Goal: Task Accomplishment & Management: Complete application form

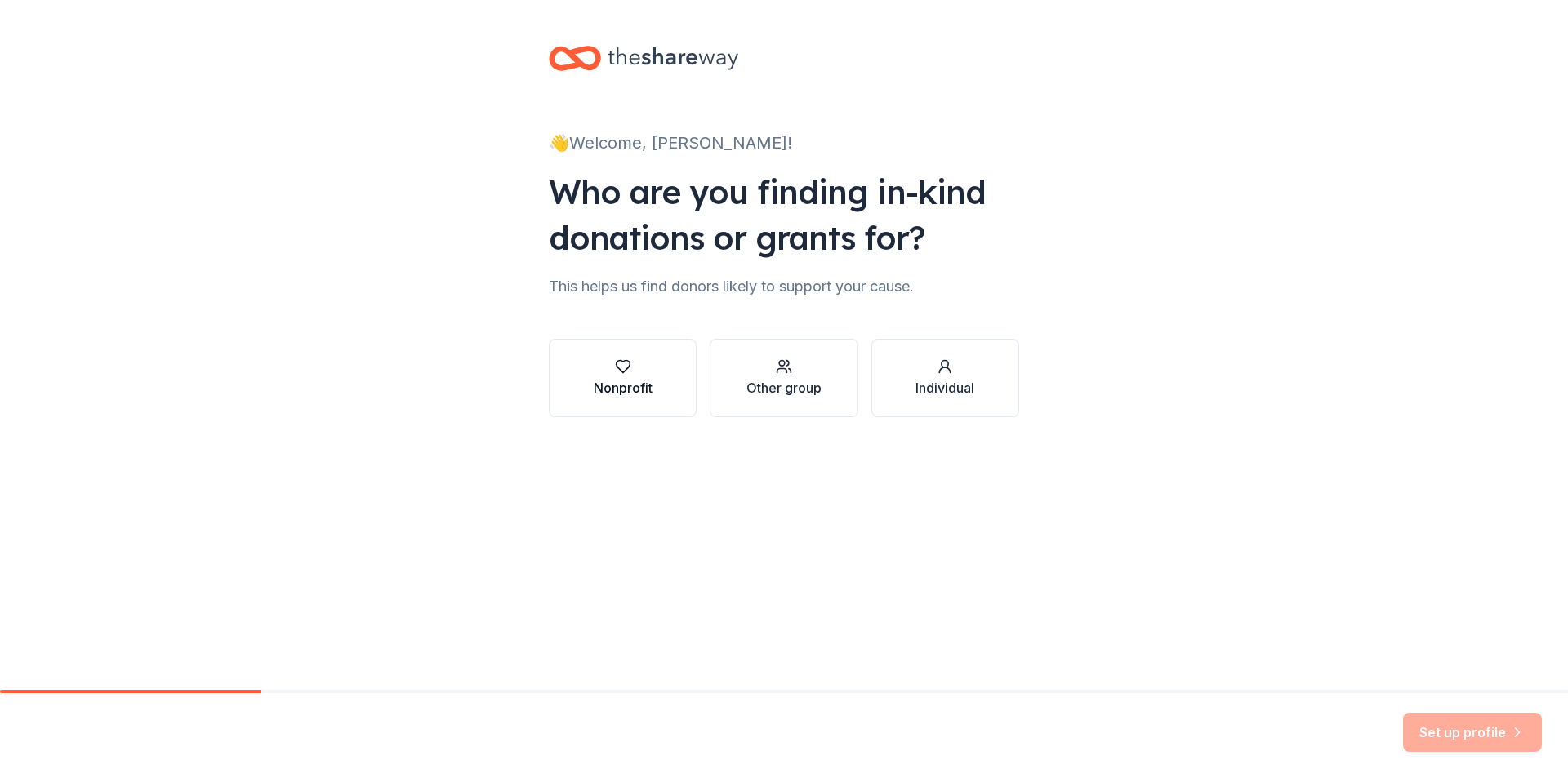
click at [627, 377] on div "Nonprofit" at bounding box center [622, 378] width 59 height 39
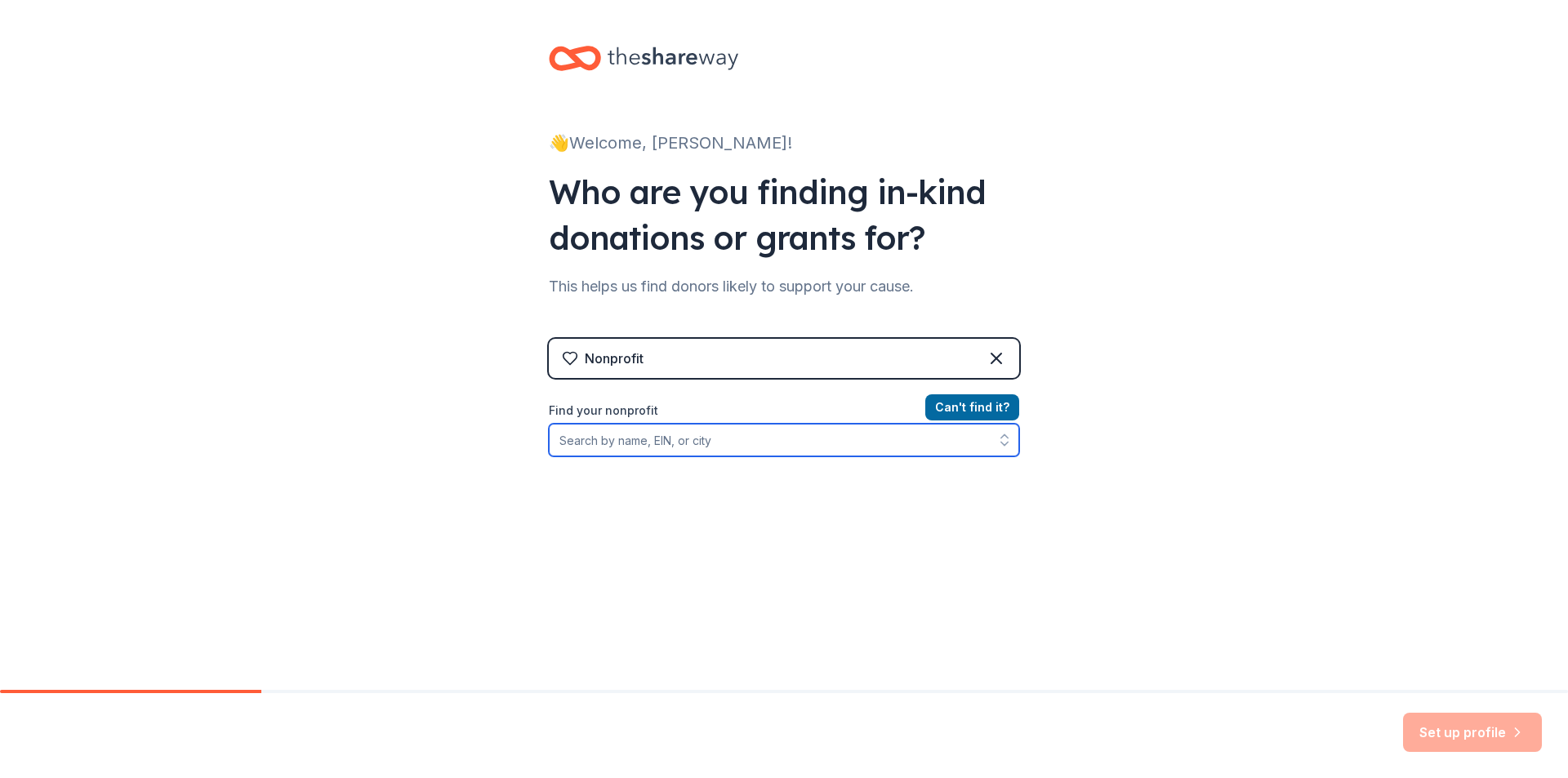
click at [701, 436] on input "Find your nonprofit" at bounding box center [784, 440] width 470 height 33
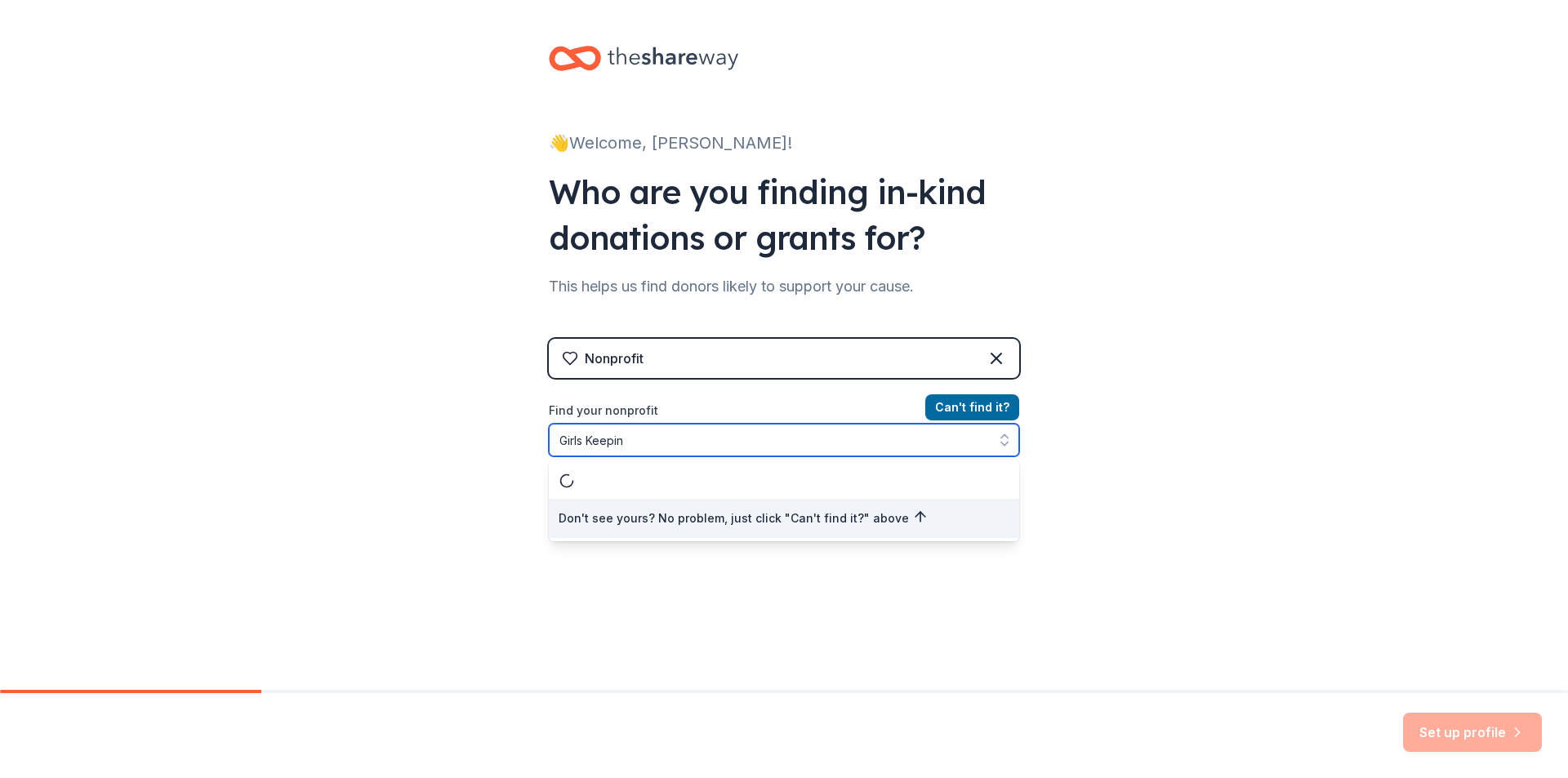
type input "Girls Keeping"
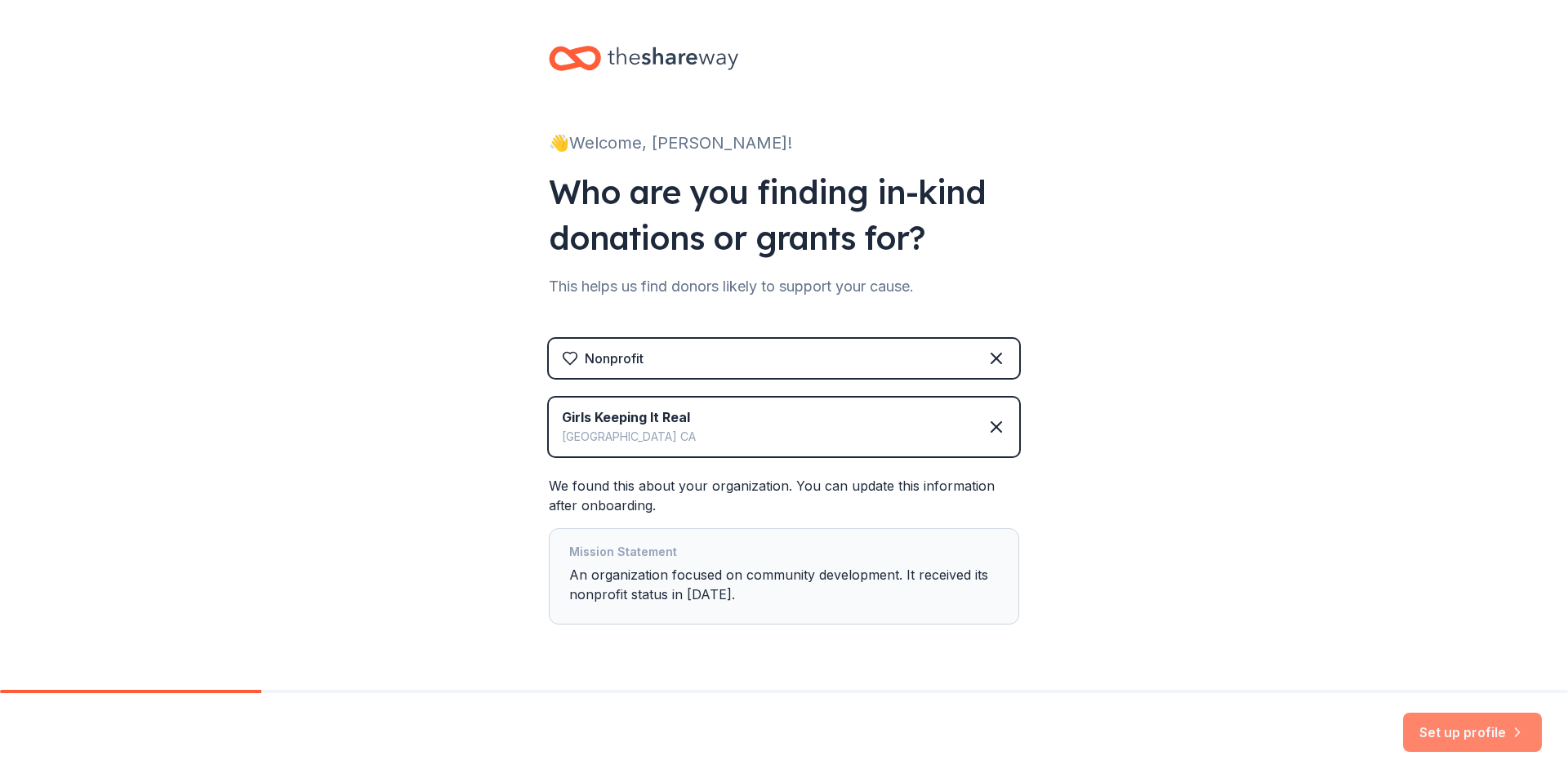
click at [1455, 723] on button "Set up profile" at bounding box center [1472, 732] width 139 height 39
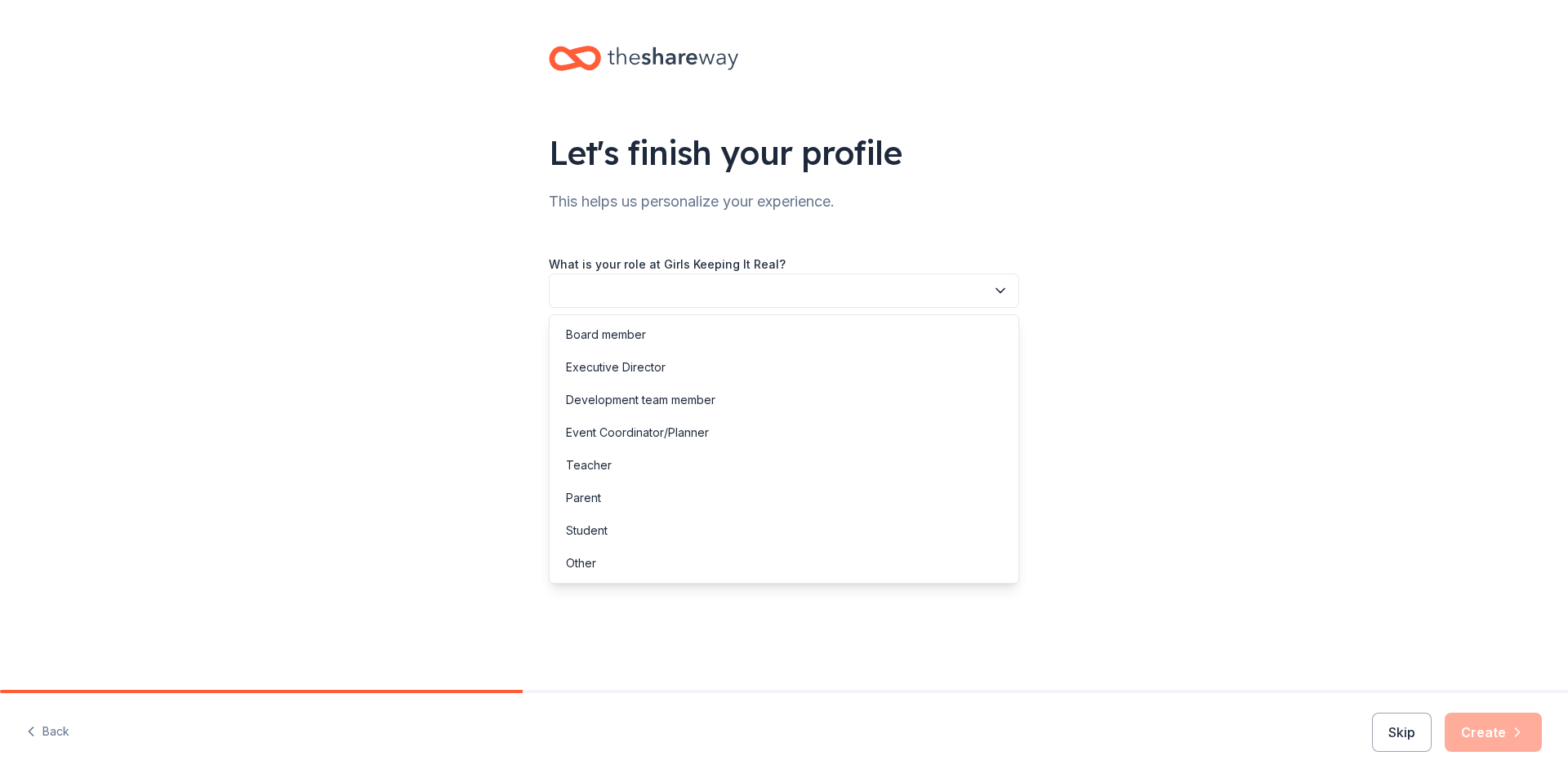
click at [1005, 294] on icon "button" at bounding box center [1000, 291] width 16 height 16
click at [644, 360] on div "Executive Director" at bounding box center [616, 368] width 100 height 20
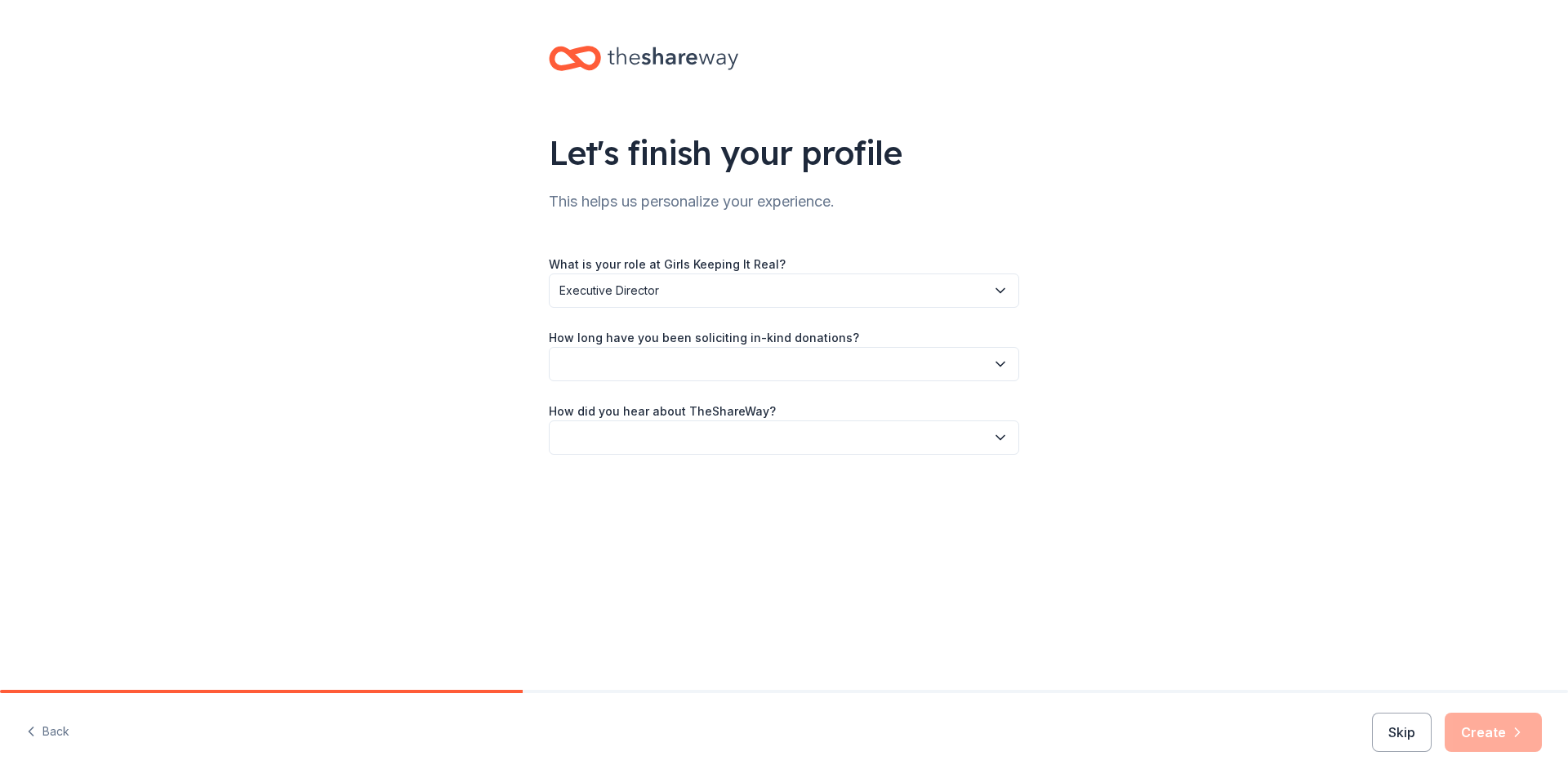
click at [999, 294] on icon "button" at bounding box center [1000, 291] width 16 height 16
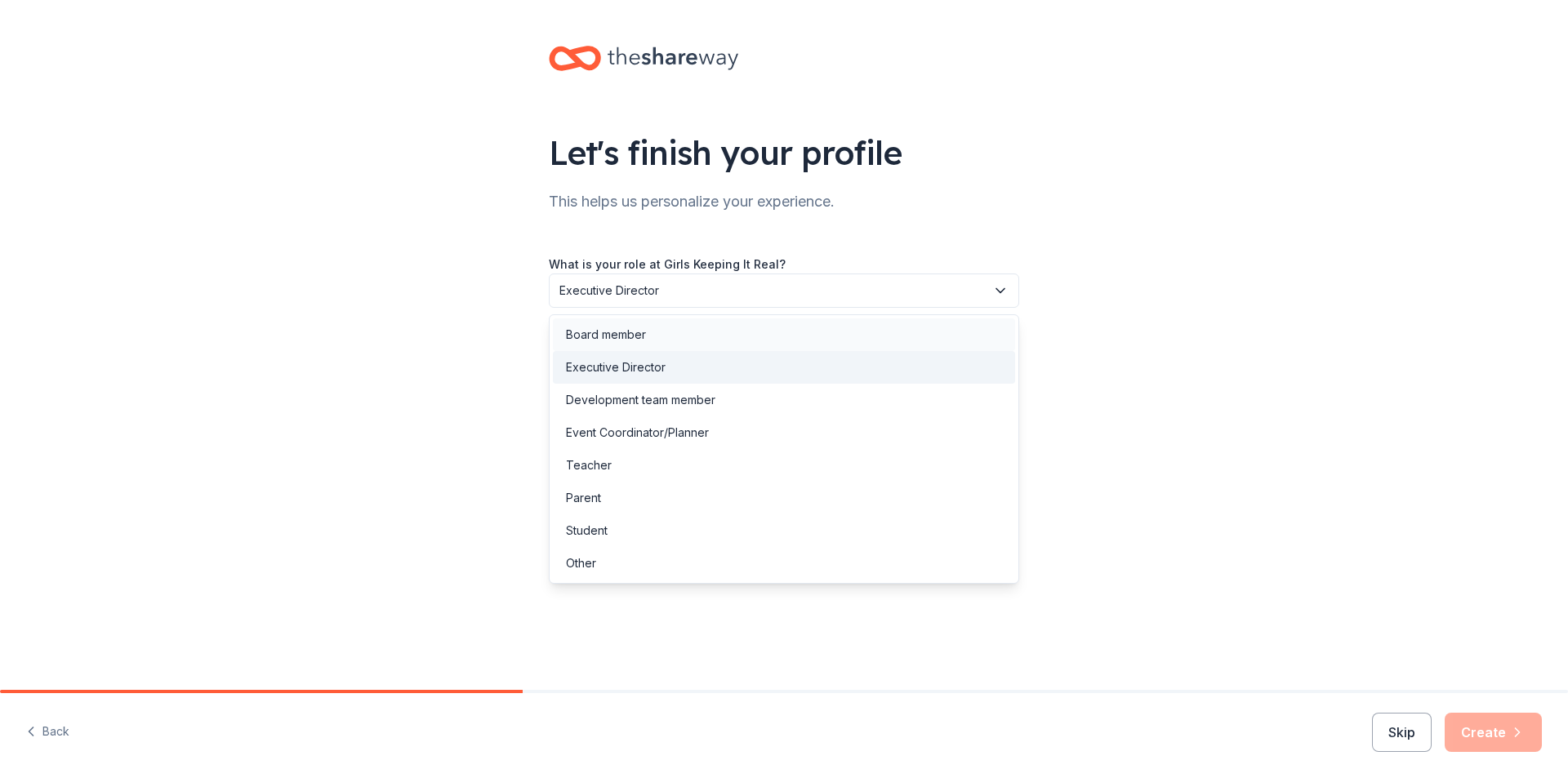
click at [662, 337] on div "Board member" at bounding box center [784, 335] width 462 height 33
click at [1000, 285] on icon "button" at bounding box center [1000, 291] width 16 height 16
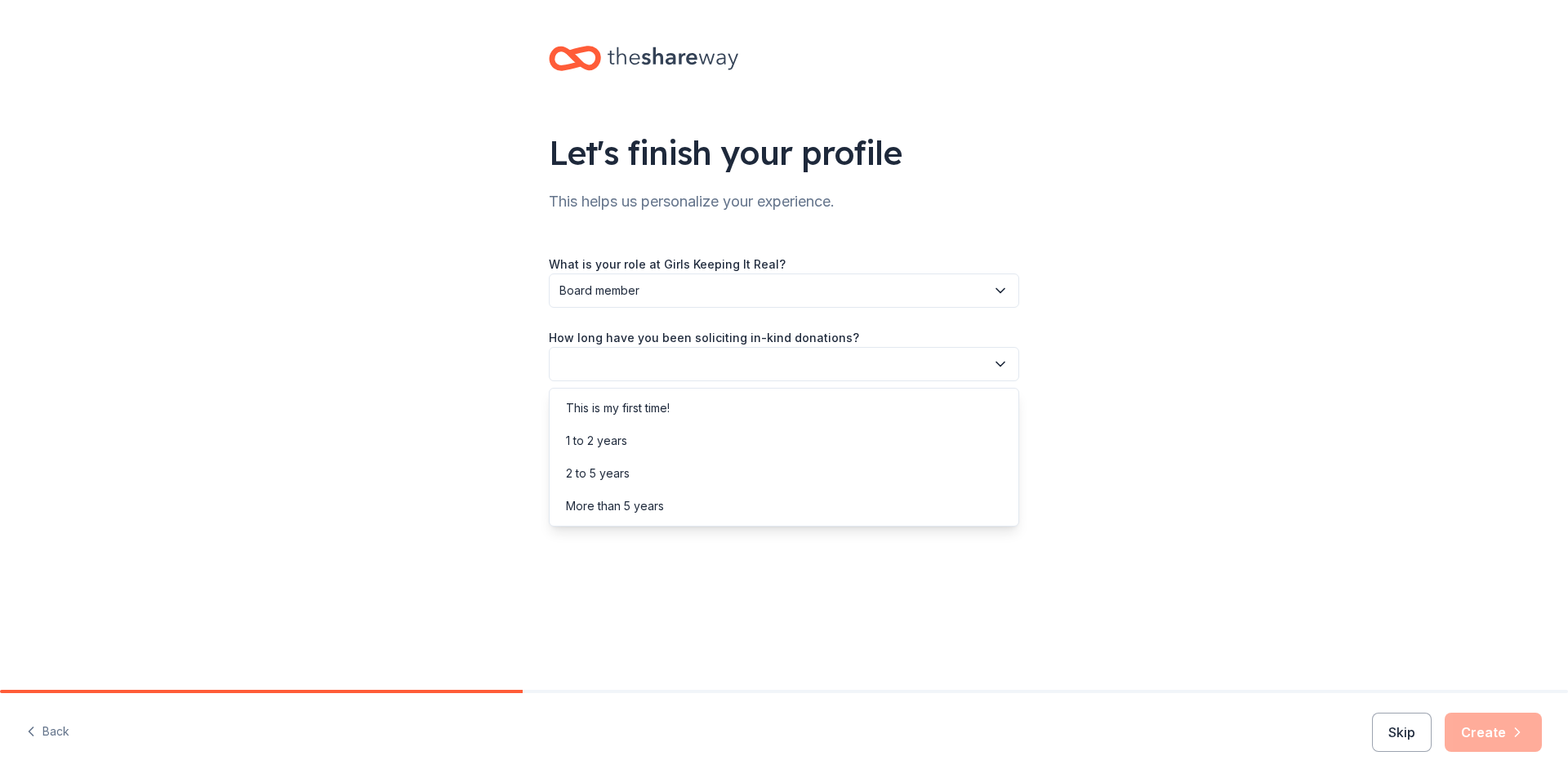
click at [999, 363] on icon "button" at bounding box center [1000, 364] width 16 height 16
click at [652, 437] on div "1 to 2 years" at bounding box center [784, 441] width 462 height 33
click at [1002, 437] on icon "button" at bounding box center [1000, 437] width 16 height 16
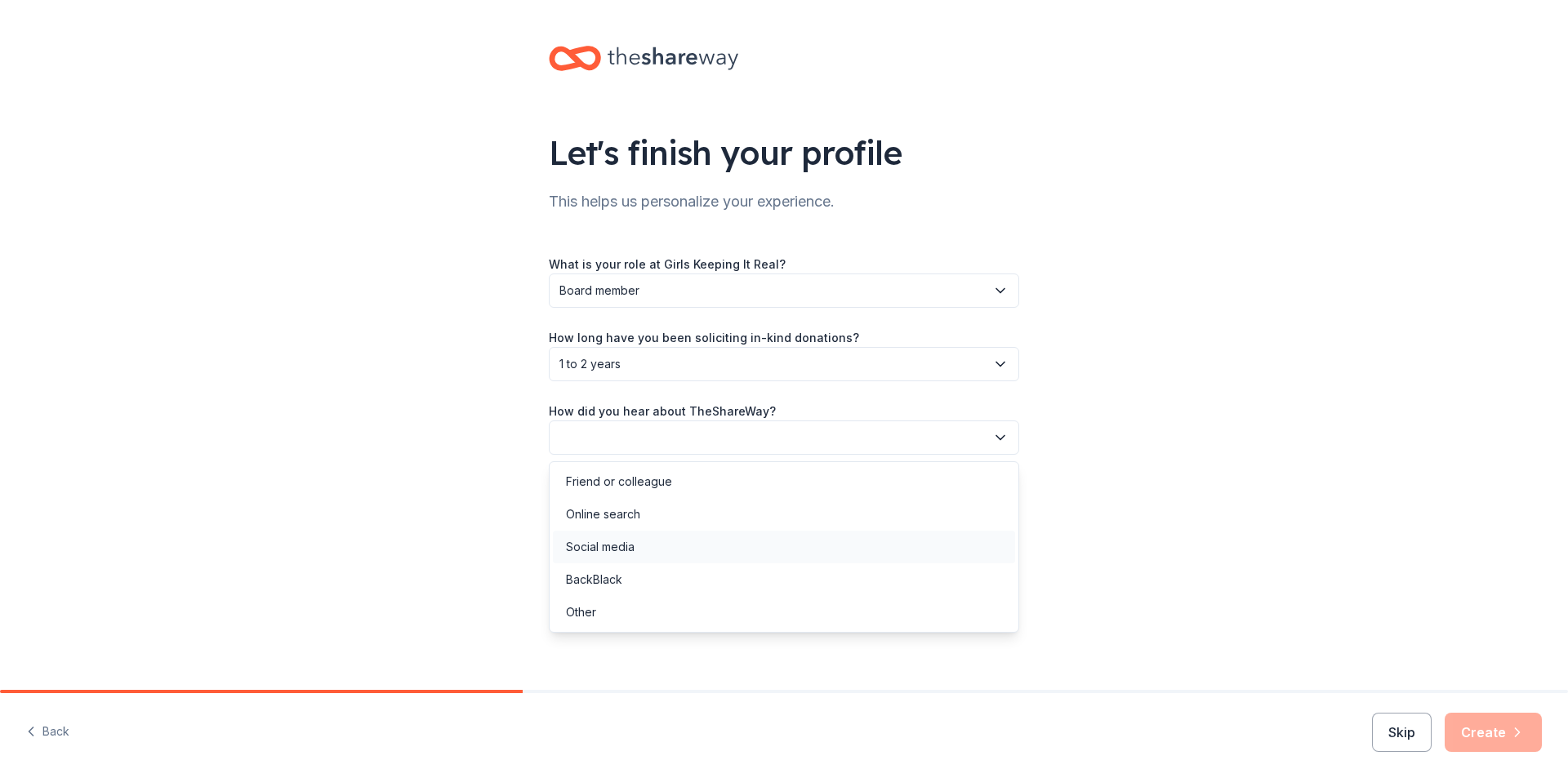
click at [659, 543] on div "Social media" at bounding box center [784, 547] width 462 height 33
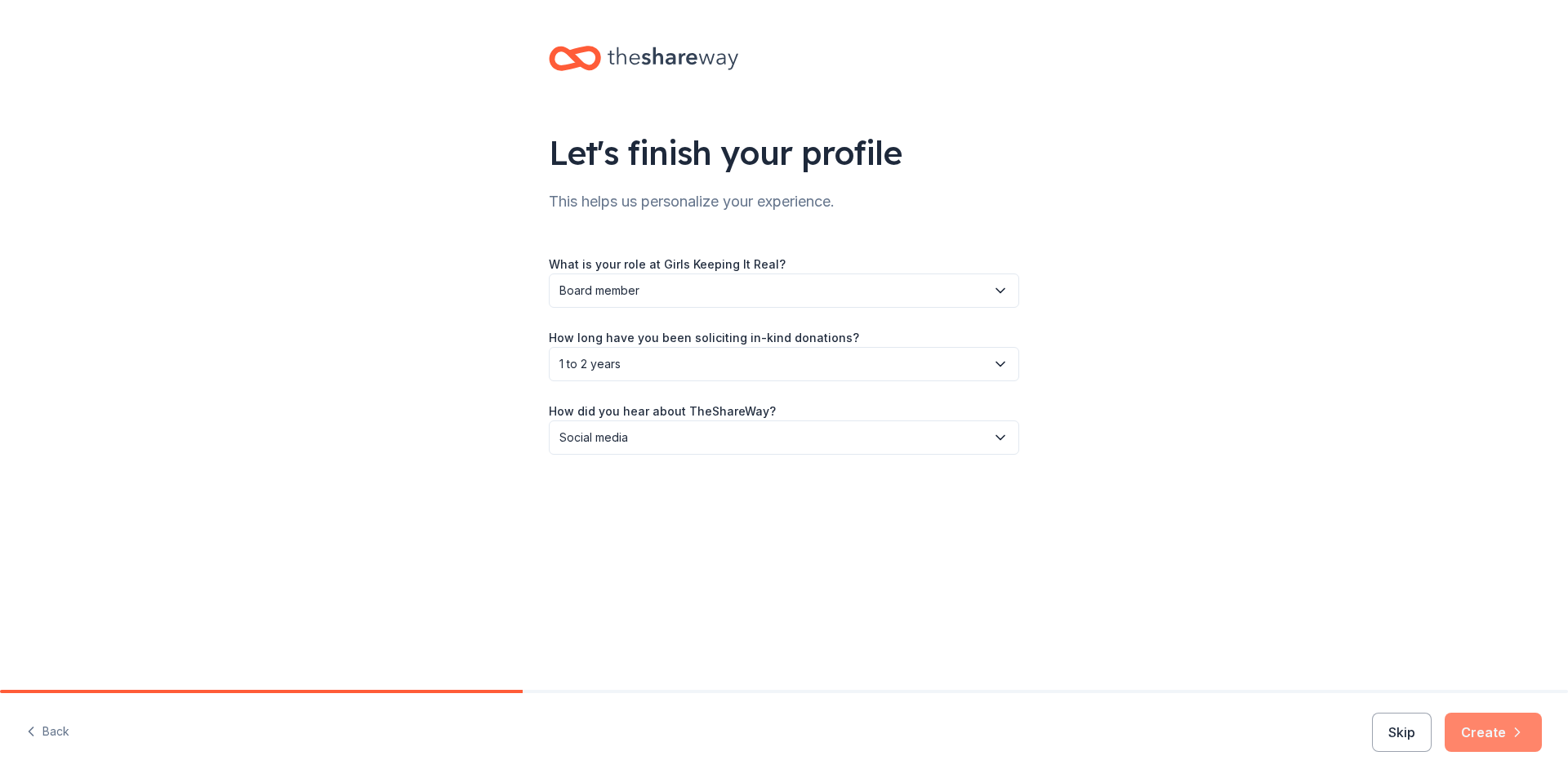
click at [1502, 728] on button "Create" at bounding box center [1493, 732] width 97 height 39
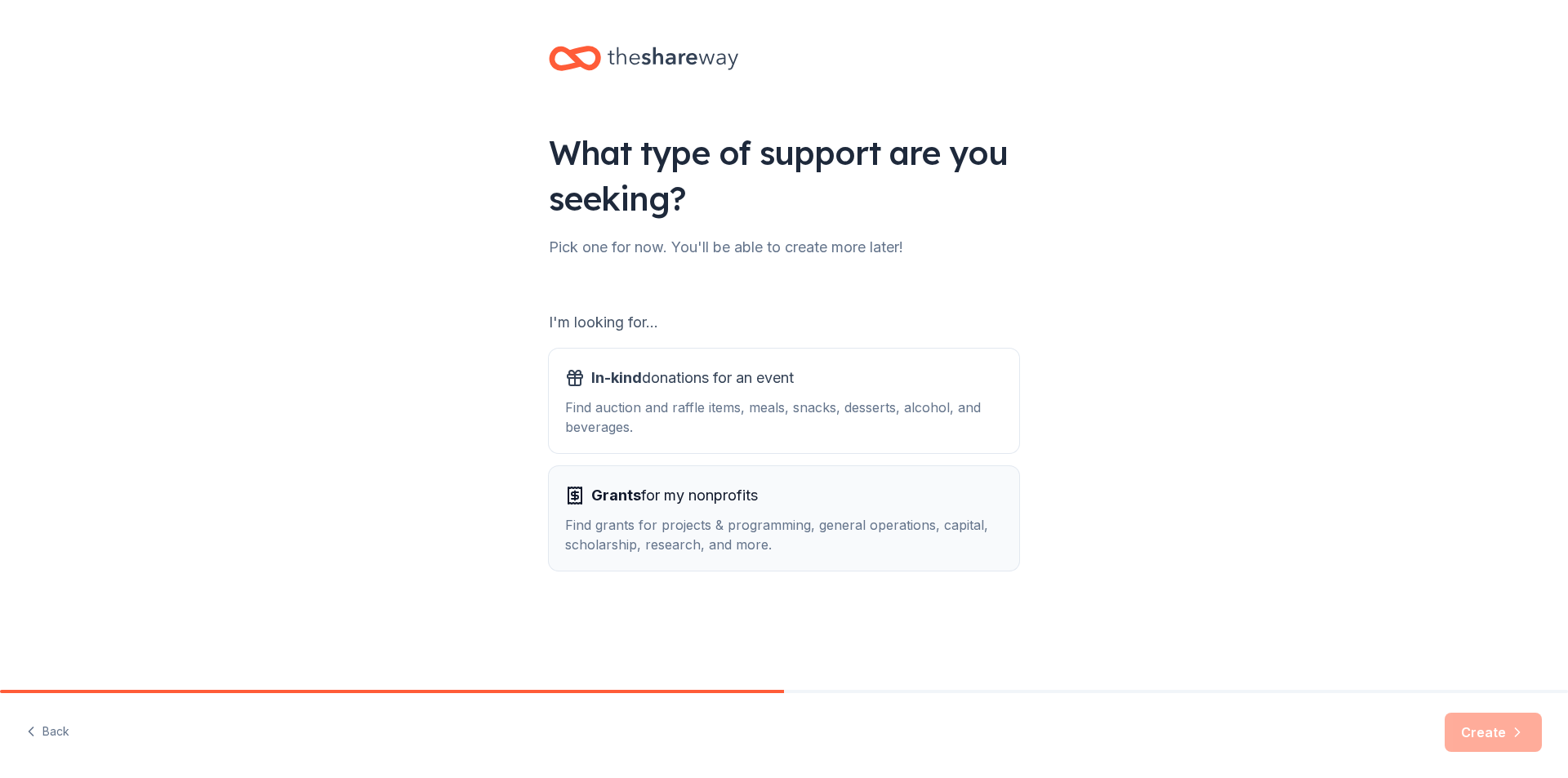
click at [701, 526] on div "Find grants for projects & programming, general operations, capital, scholarshi…" at bounding box center [784, 534] width 438 height 39
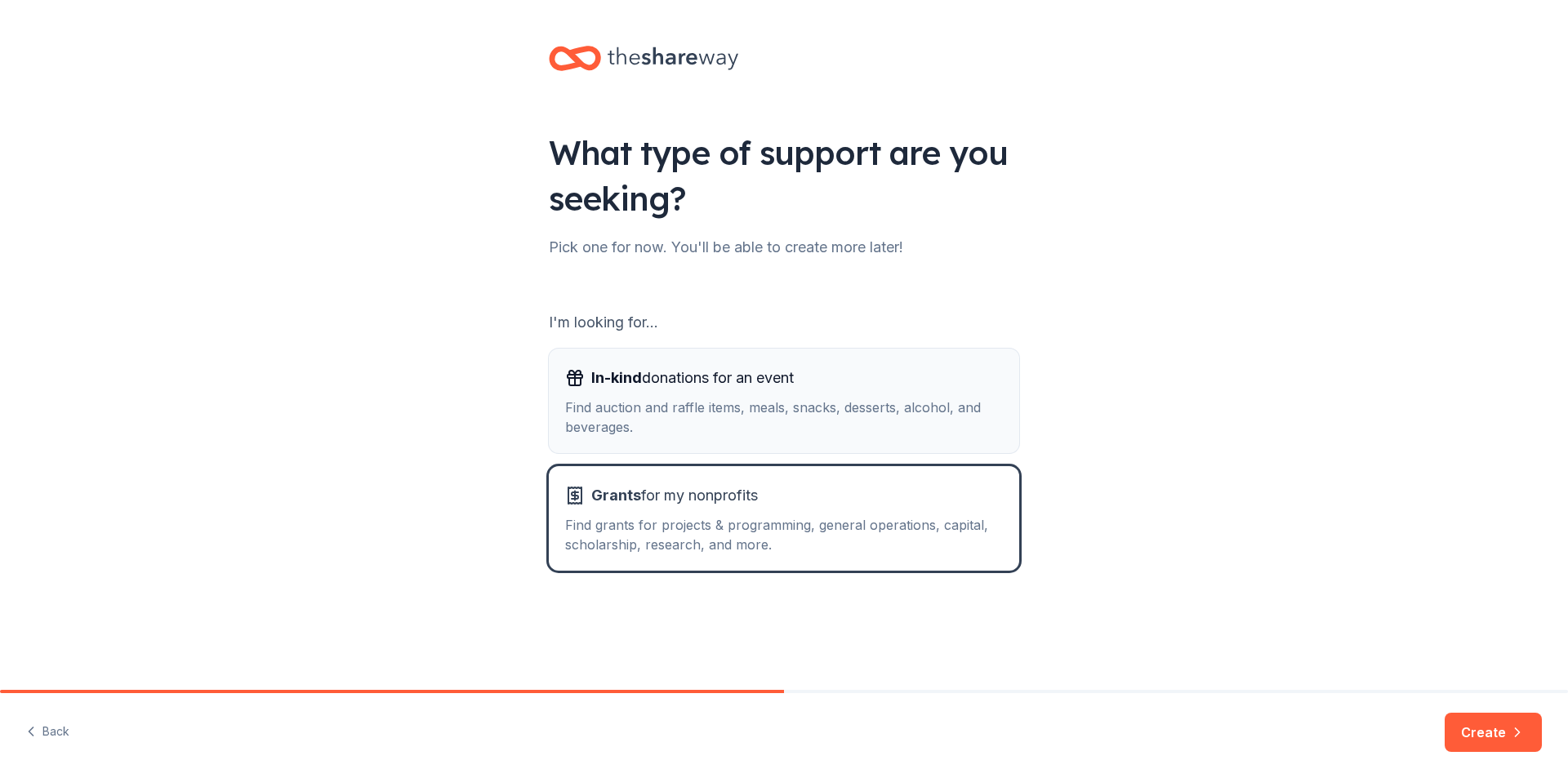
click at [720, 396] on div "In-kind donations for an event Find auction and raffle items, meals, snacks, de…" at bounding box center [784, 400] width 438 height 72
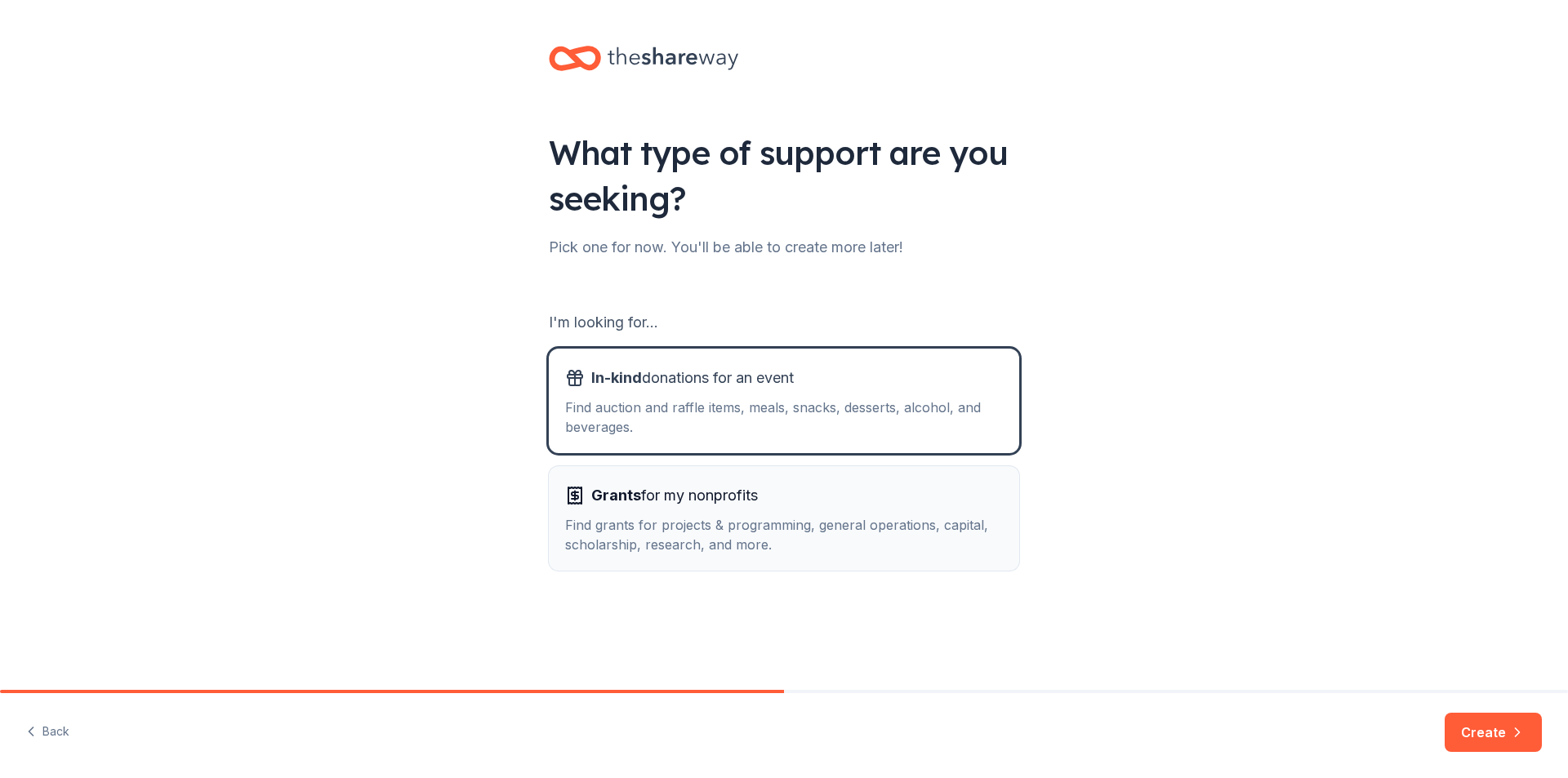
click at [750, 522] on div "Find grants for projects & programming, general operations, capital, scholarshi…" at bounding box center [784, 534] width 438 height 39
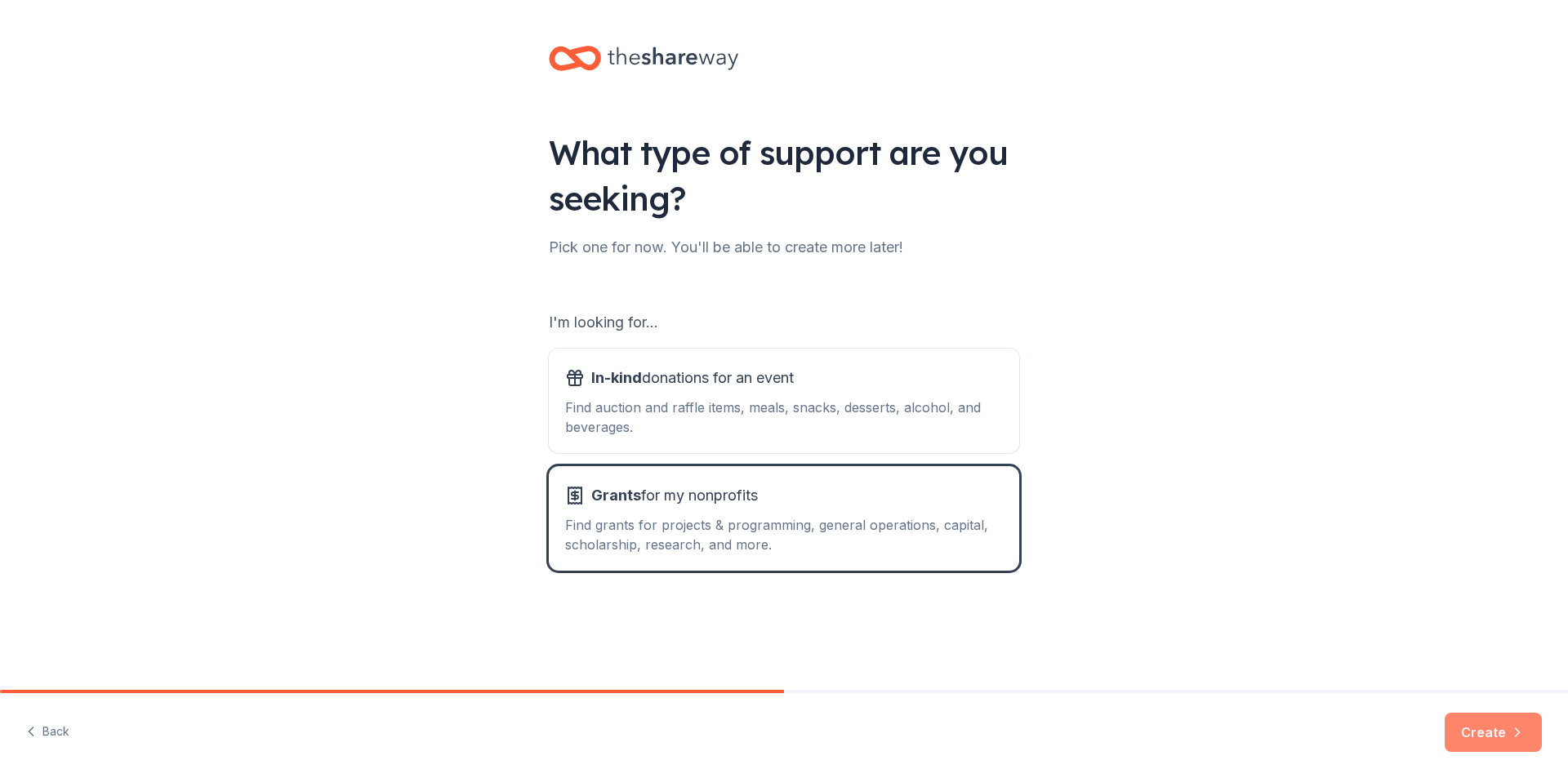
click at [1477, 739] on button "Create" at bounding box center [1493, 732] width 97 height 39
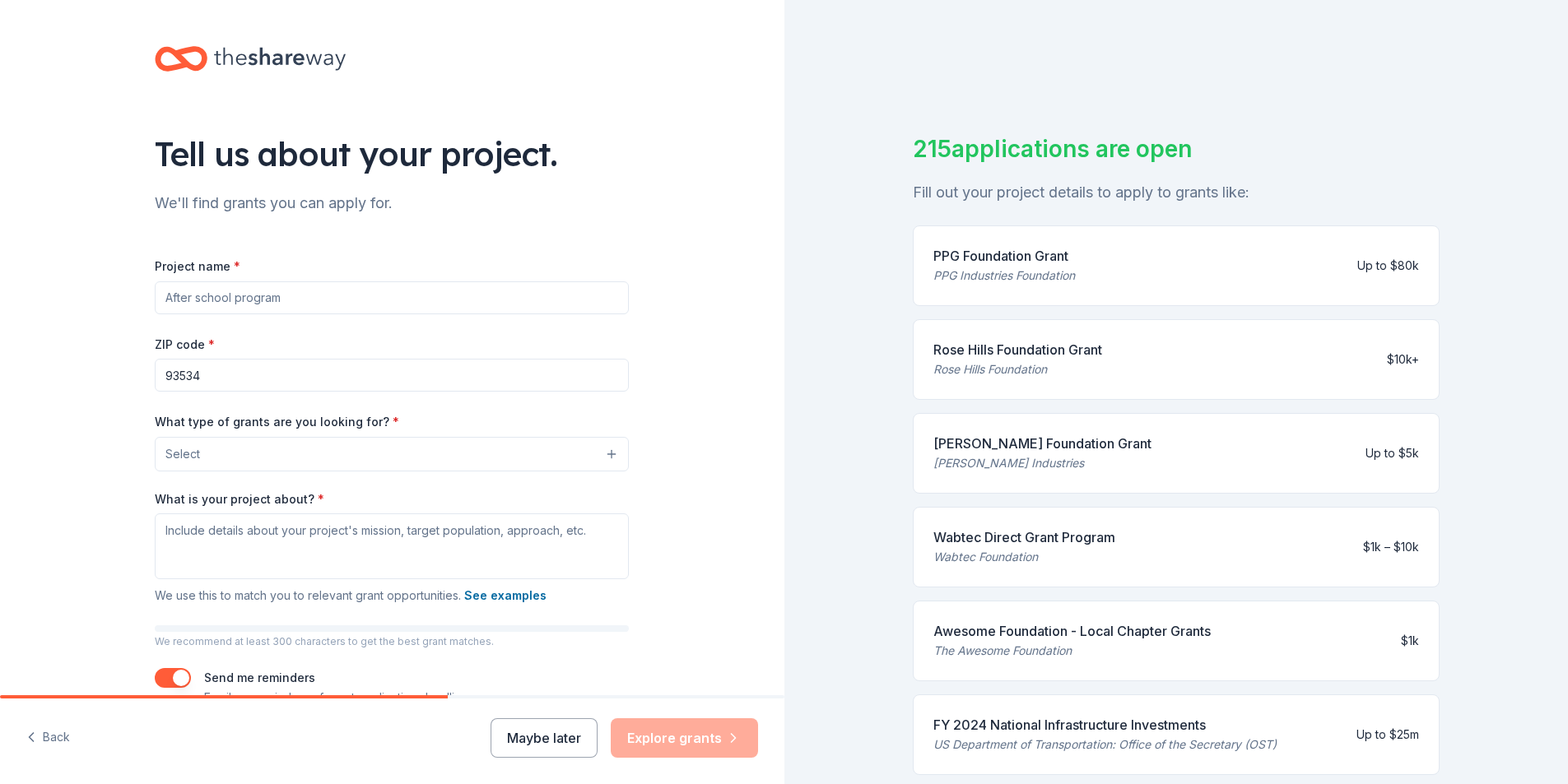
click at [431, 292] on input "Project name *" at bounding box center [391, 298] width 474 height 33
click at [394, 294] on input "Project name *" at bounding box center [391, 298] width 474 height 33
click at [360, 290] on input "Project name *" at bounding box center [391, 298] width 474 height 33
paste input "Community Building, and Educational Advancement Programs"
drag, startPoint x: 280, startPoint y: 299, endPoint x: 295, endPoint y: 308, distance: 17.5
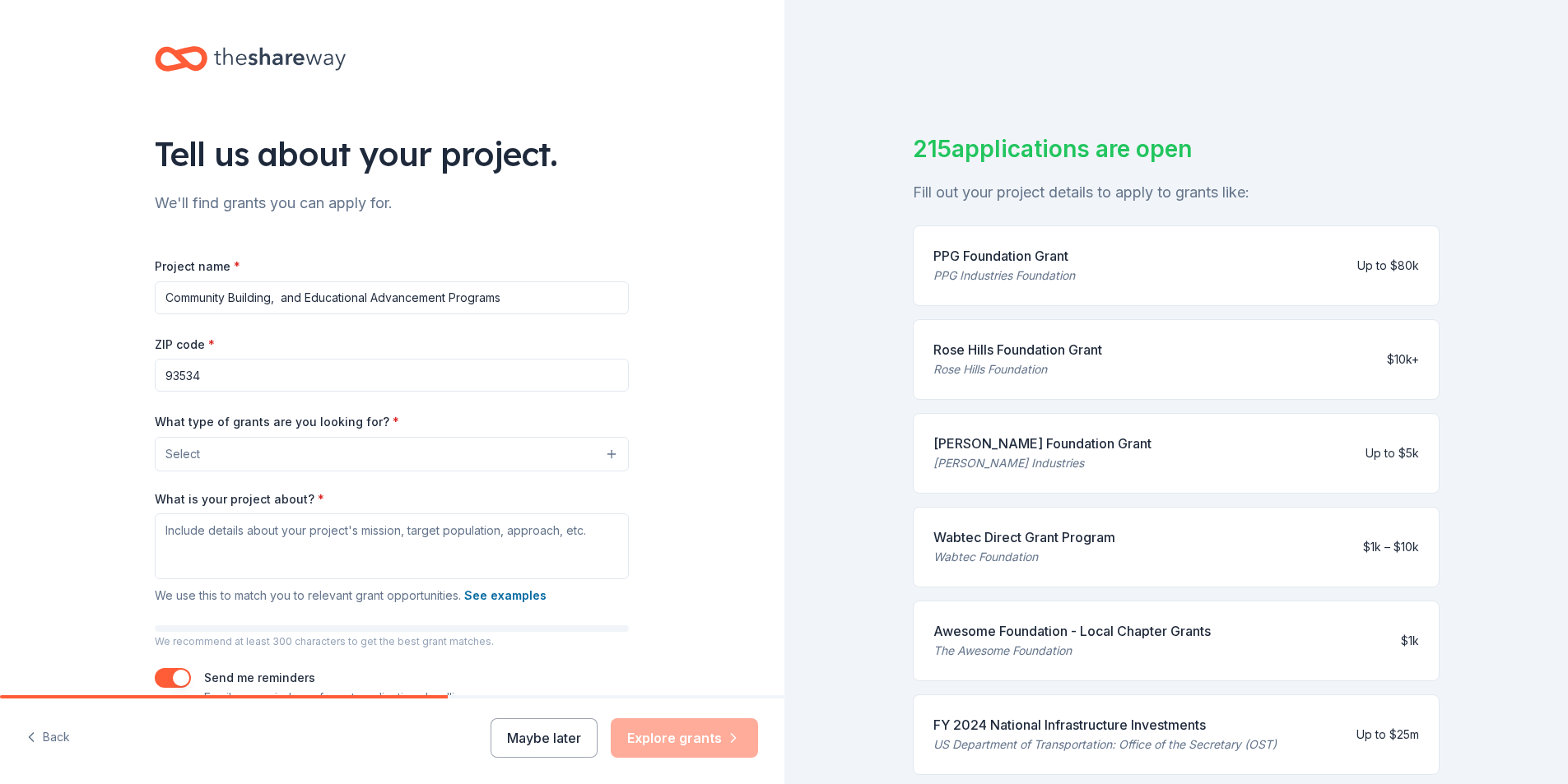
click at [283, 299] on input "Community Building, and Educational Advancement Programs" at bounding box center [391, 298] width 474 height 33
type input "Community Building, and Educational Advancement Programs"
click at [603, 455] on button "Select" at bounding box center [395, 455] width 474 height 35
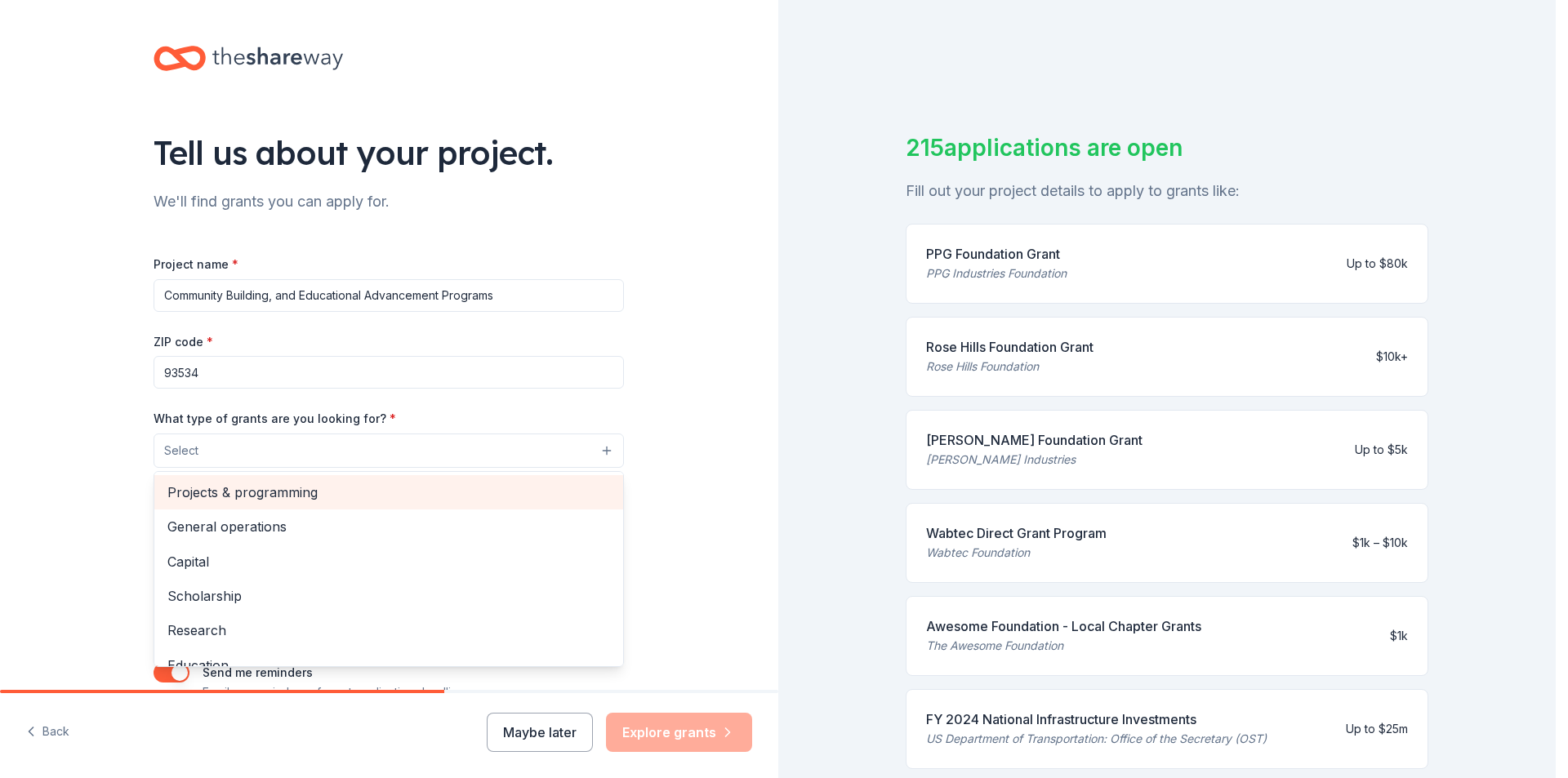
drag, startPoint x: 427, startPoint y: 527, endPoint x: 372, endPoint y: 504, distance: 59.6
click at [377, 504] on div "Projects & programming General operations Capital Scholarship Research Educatio…" at bounding box center [388, 569] width 470 height 196
click at [353, 499] on span "Projects & programming" at bounding box center [389, 492] width 443 height 21
click at [349, 501] on span "General operations" at bounding box center [389, 494] width 443 height 21
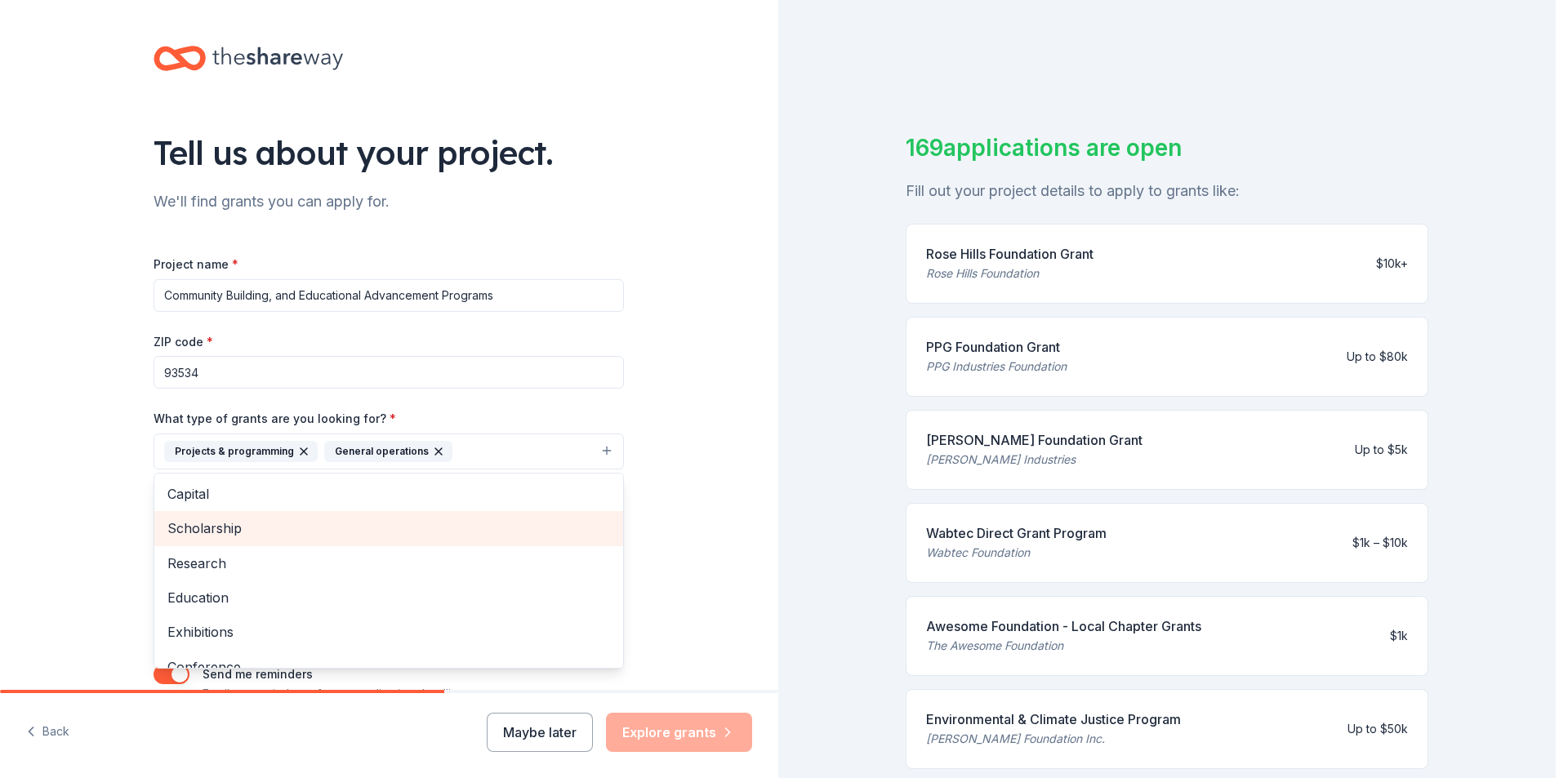
click at [284, 530] on span "Scholarship" at bounding box center [389, 528] width 443 height 21
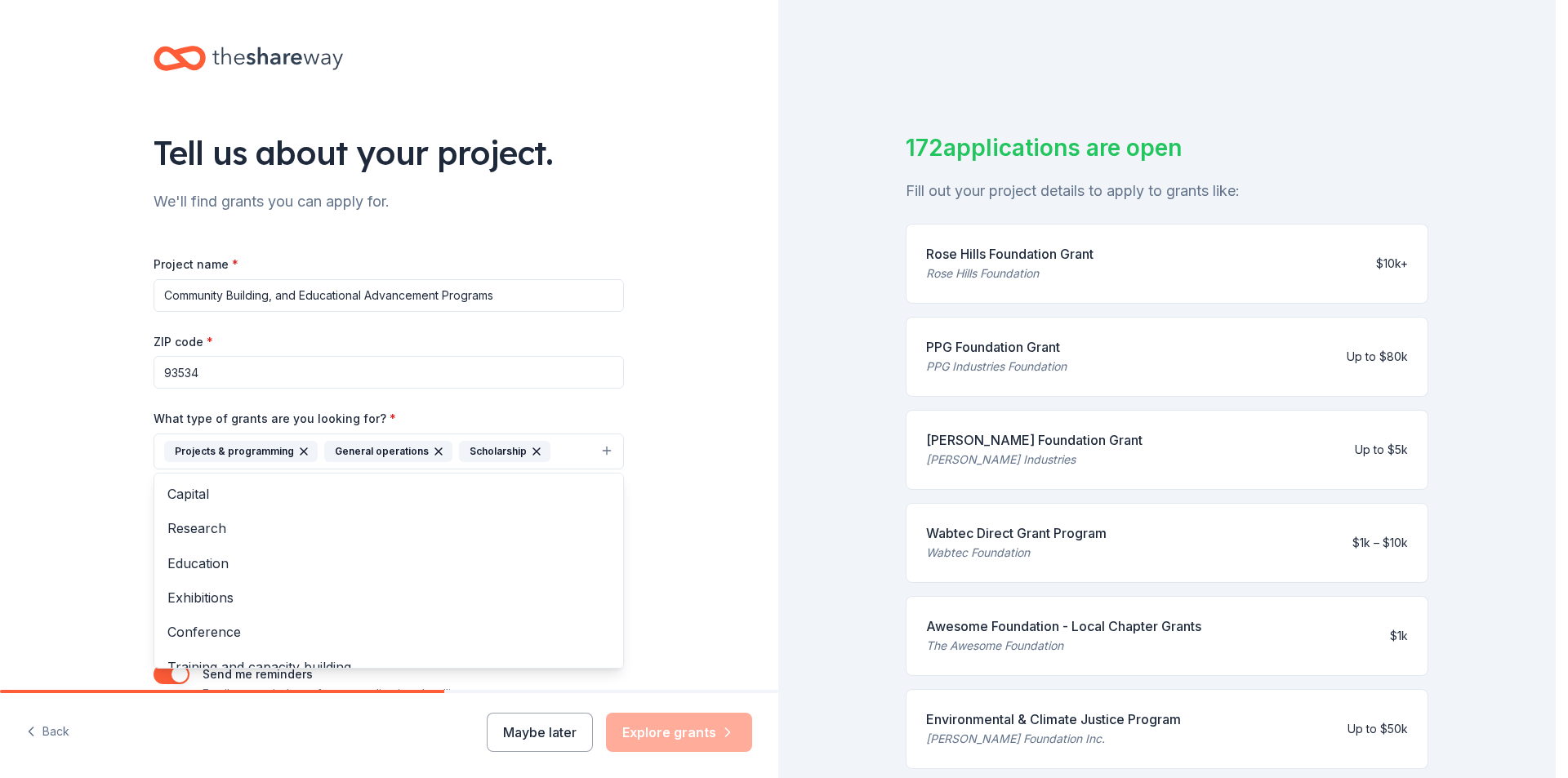
click at [701, 568] on div "Tell us about your project. We'll find grants you can apply for. Project name *…" at bounding box center [389, 391] width 778 height 783
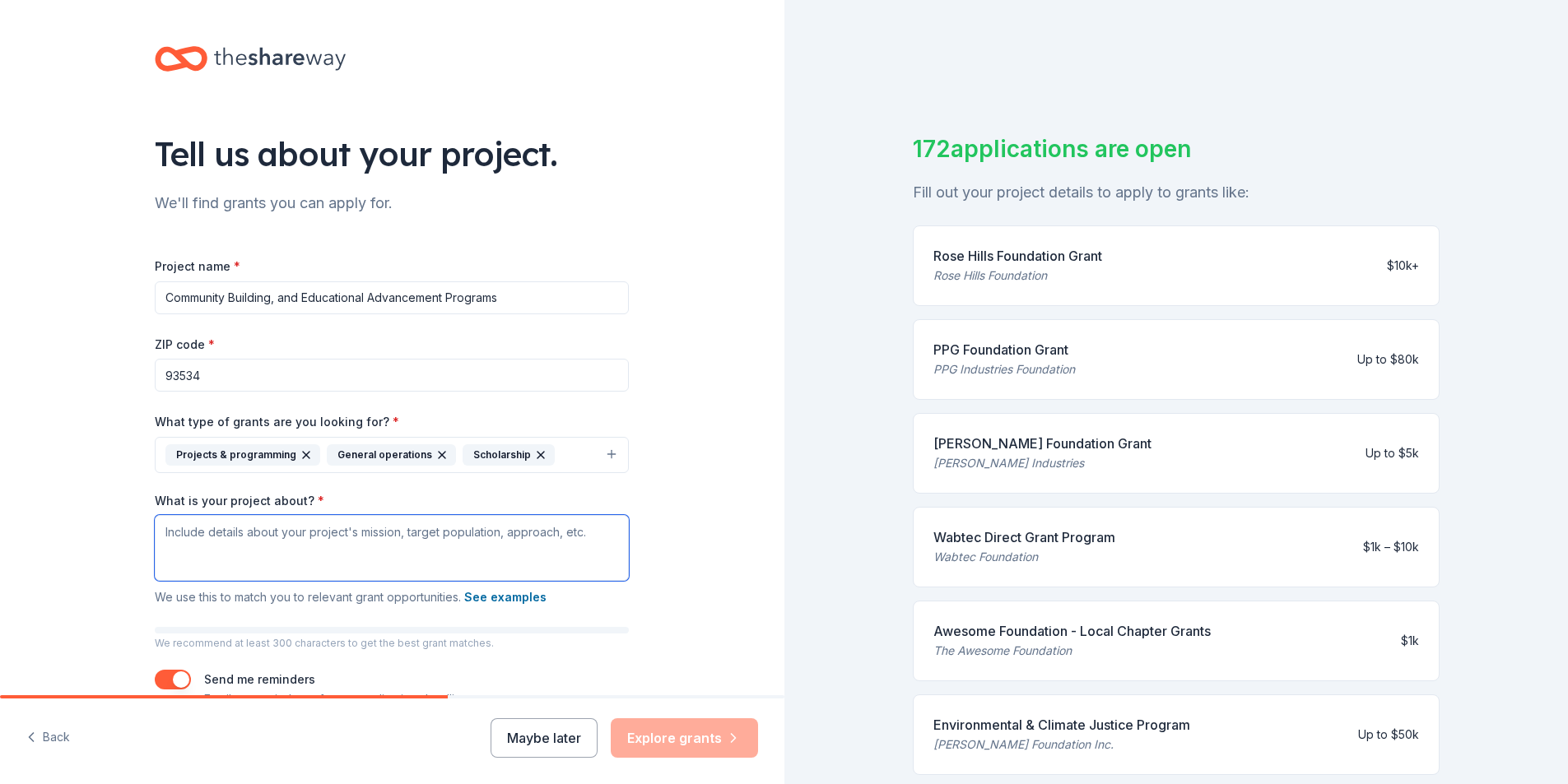
click at [213, 547] on textarea "What is your project about? *" at bounding box center [391, 548] width 474 height 66
click at [228, 536] on textarea "What is your project about? *" at bounding box center [391, 548] width 474 height 66
paste textarea "We provide a mentoring program that is designed to nourish, educate, and empowe…"
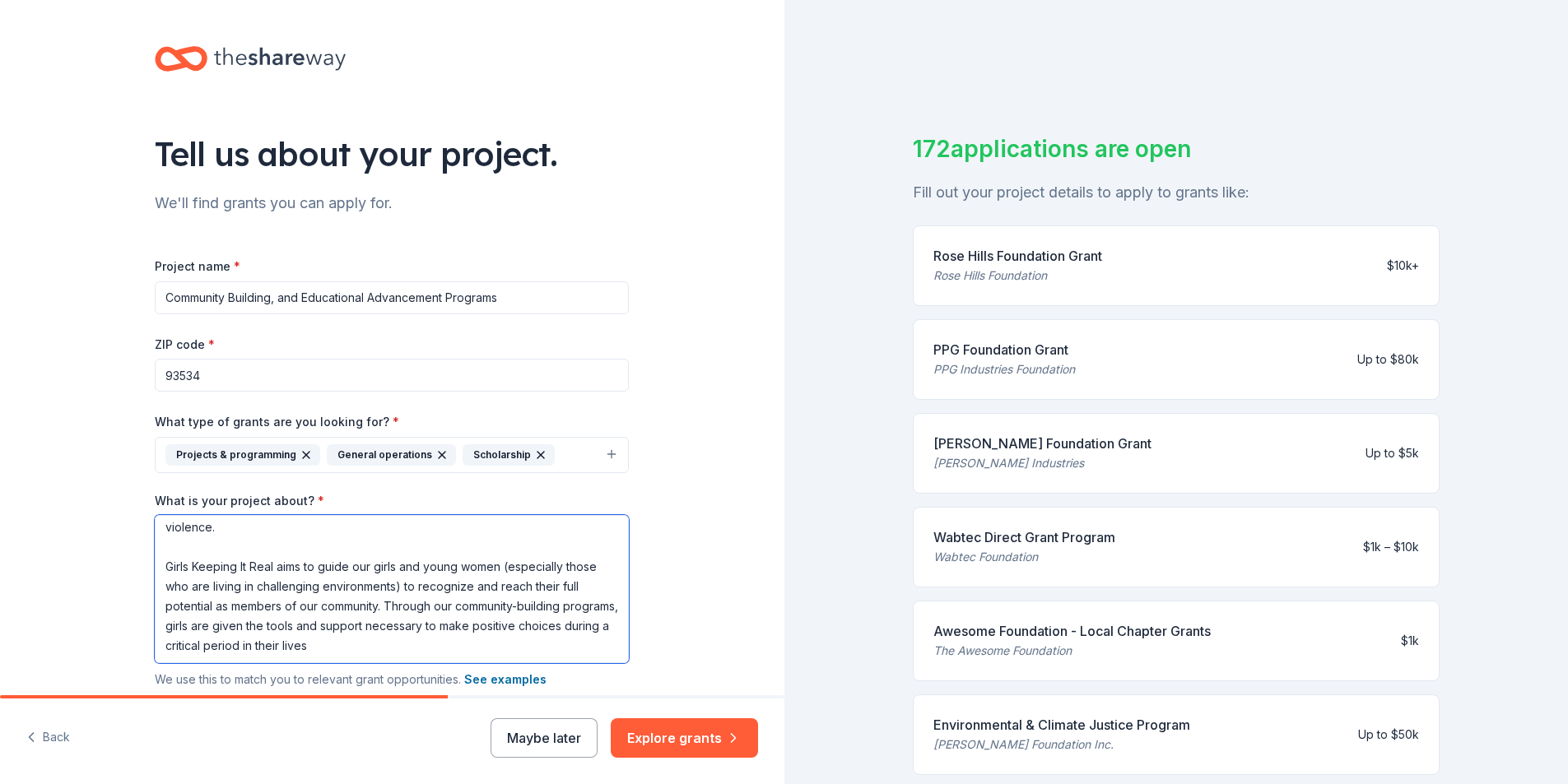
click at [181, 538] on textarea "We provide a mentoring program that is designed to nourish, educate, and empowe…" at bounding box center [391, 589] width 474 height 148
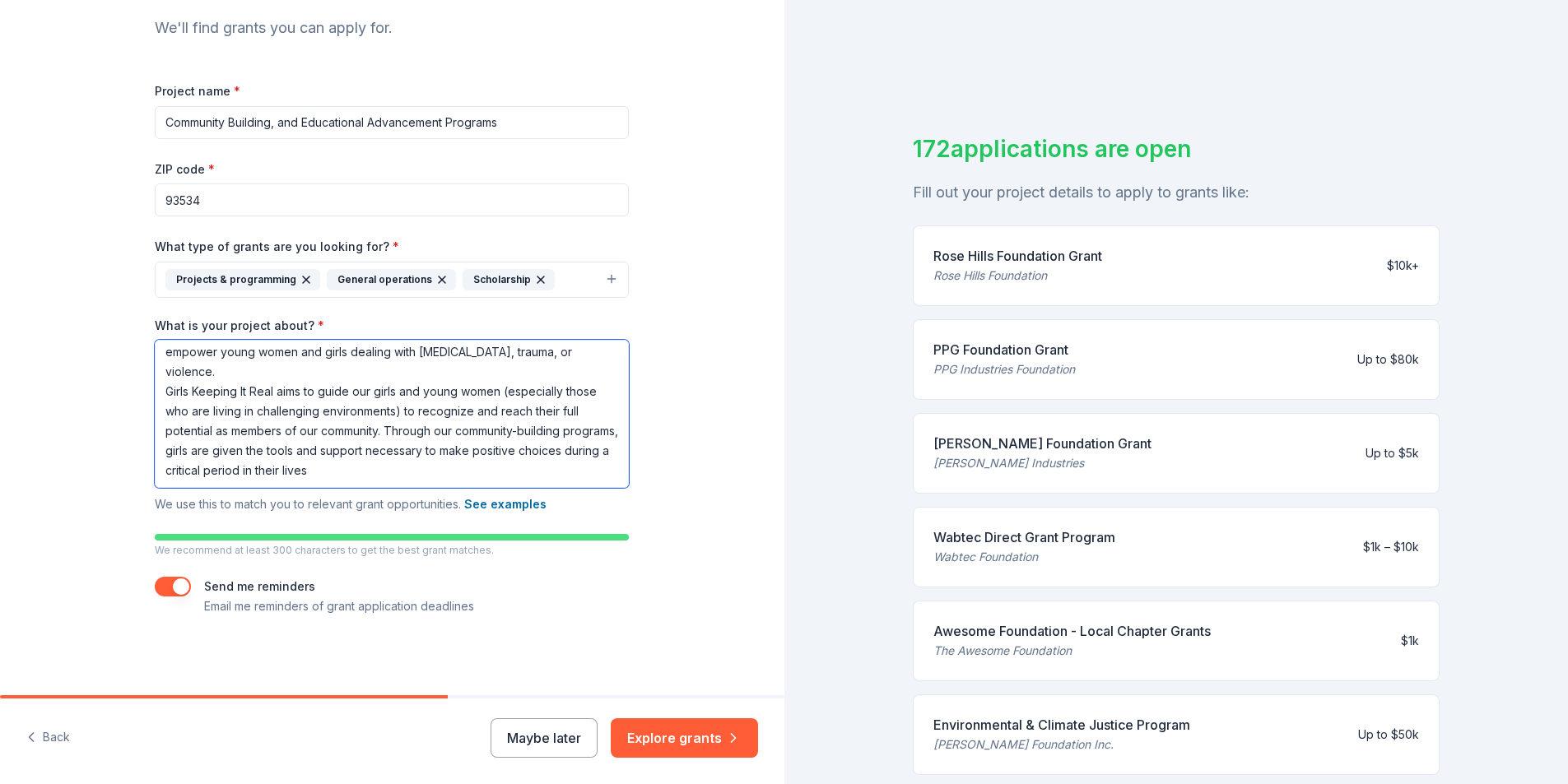
scroll to position [20, 0]
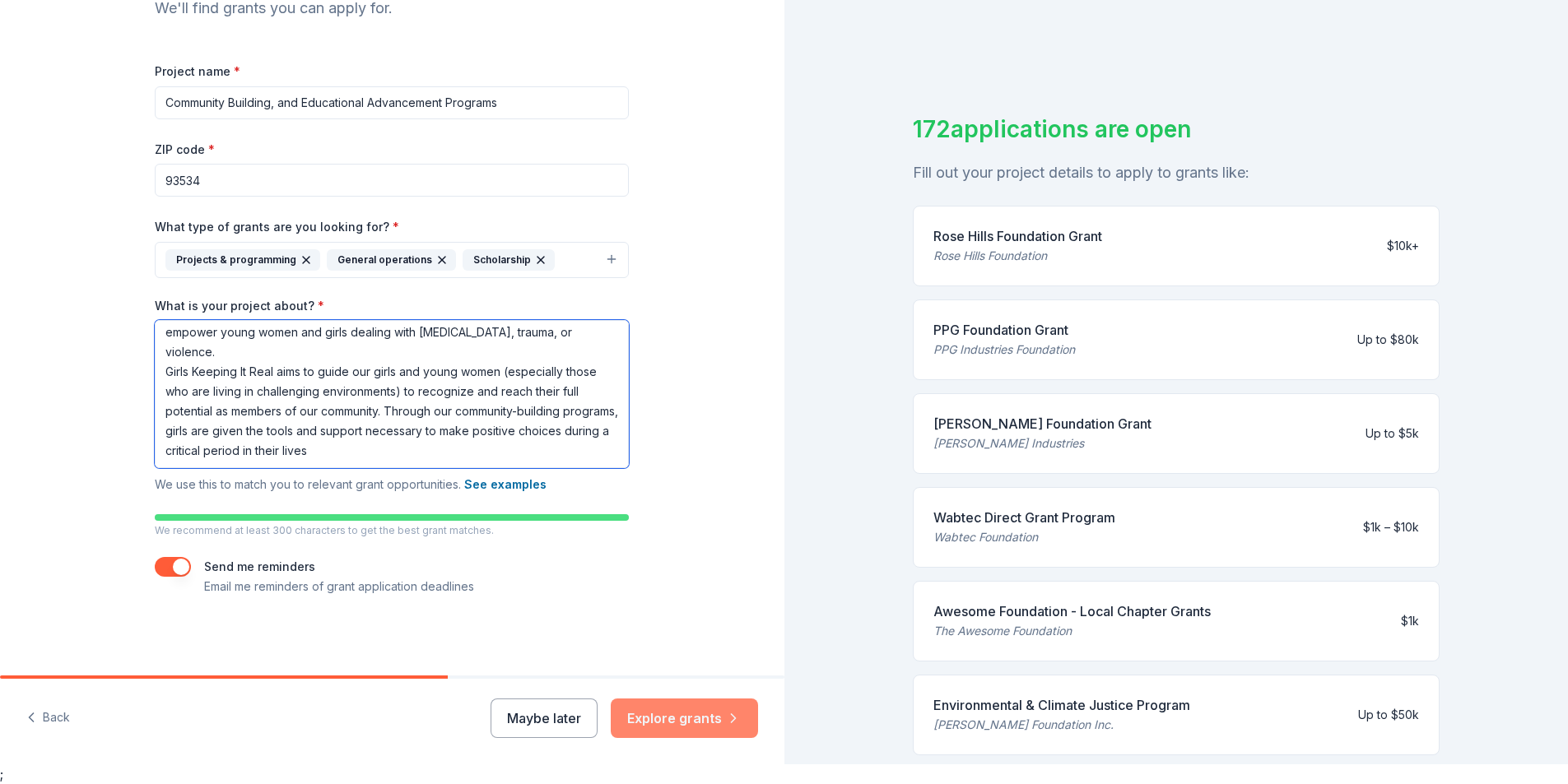
type textarea "We provide a mentoring program that is designed to nourish, educate, and empowe…"
click at [679, 728] on button "Explore grants" at bounding box center [684, 717] width 147 height 39
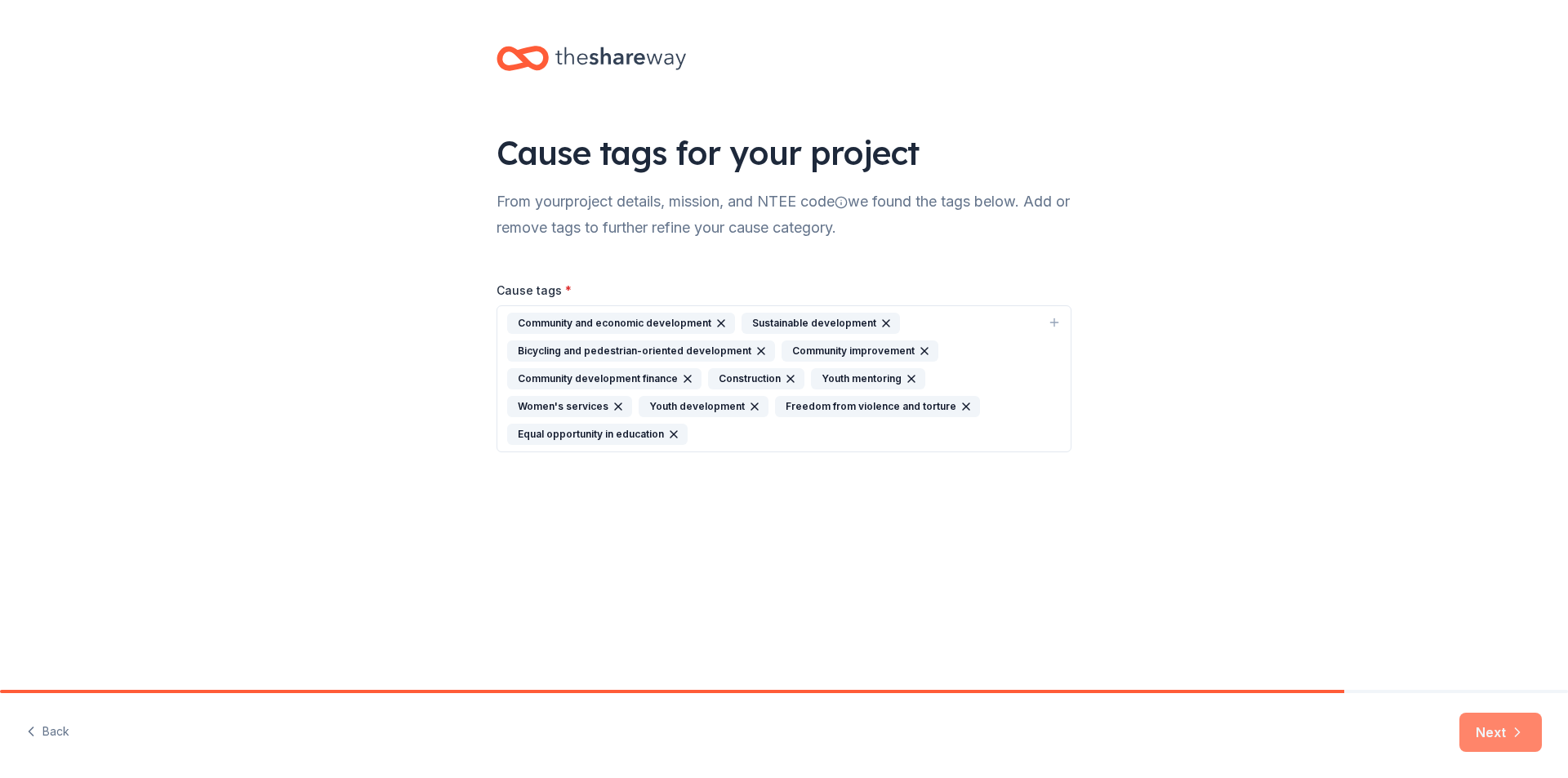
click at [1512, 723] on button "Next" at bounding box center [1500, 732] width 82 height 39
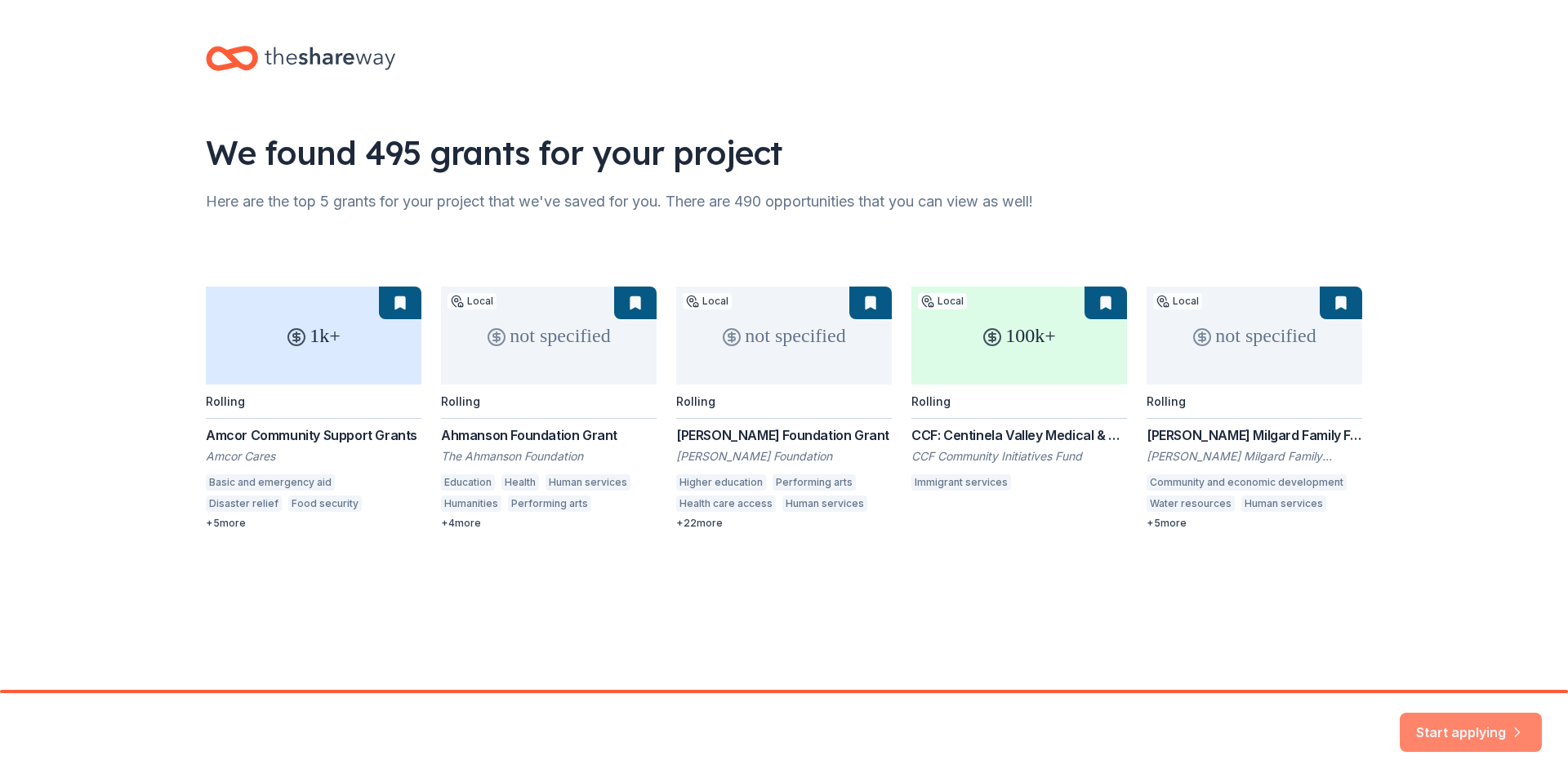
click at [1464, 722] on button "Start applying" at bounding box center [1470, 722] width 142 height 39
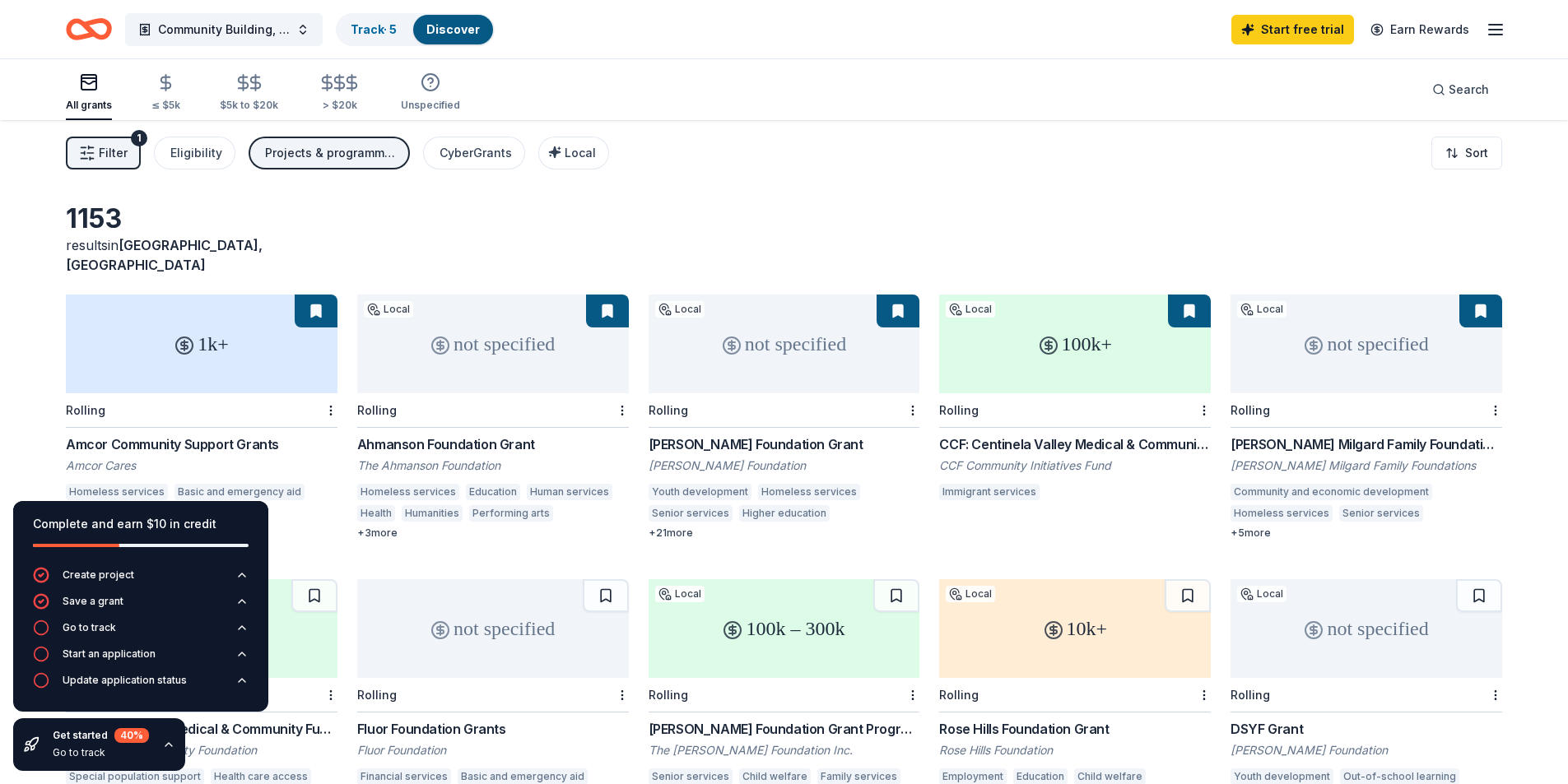
click at [205, 336] on div "1k+" at bounding box center [201, 344] width 271 height 99
click at [1375, 337] on div "not specified" at bounding box center [1366, 344] width 271 height 99
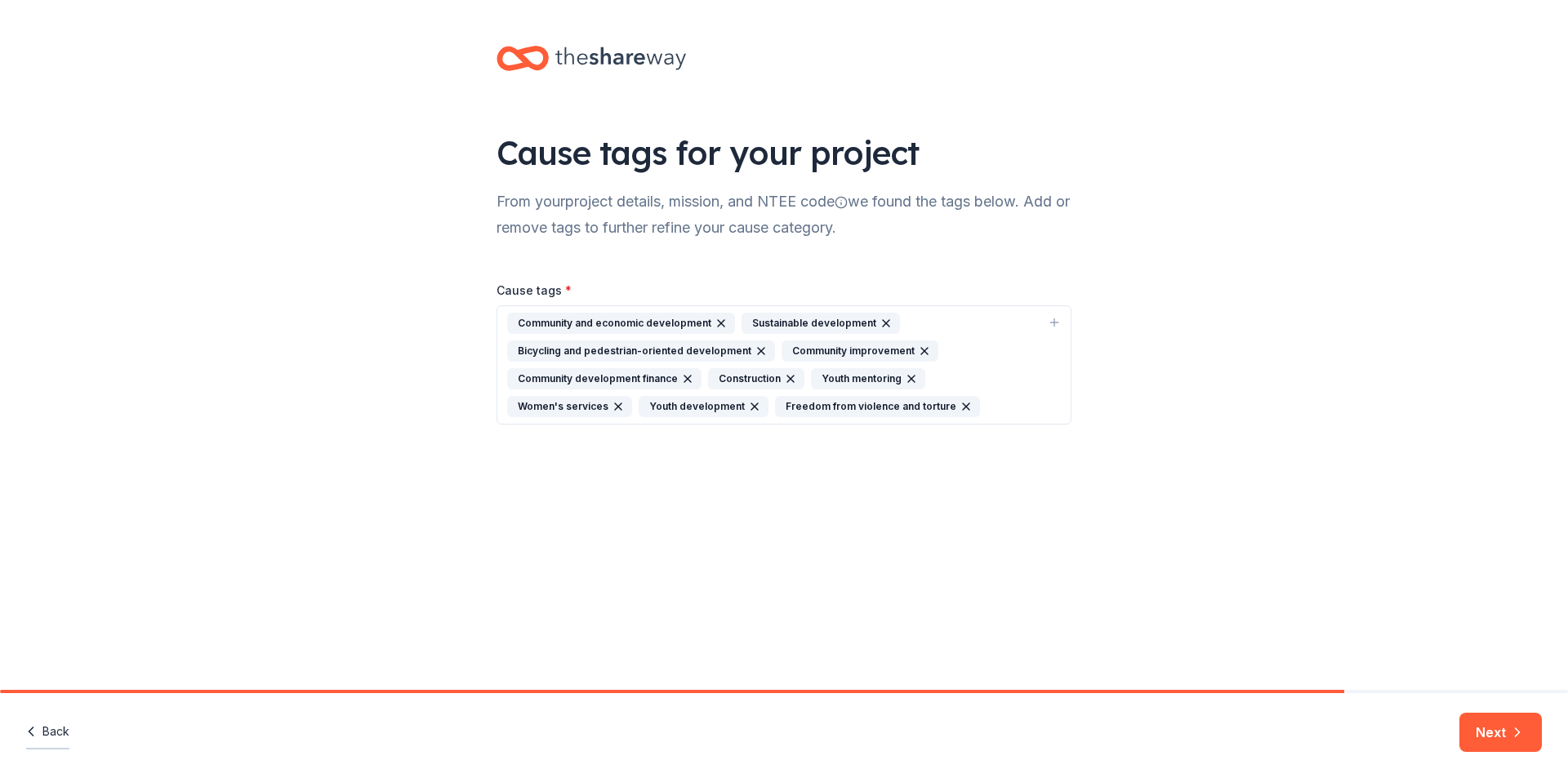
click at [54, 730] on button "Back" at bounding box center [48, 733] width 43 height 34
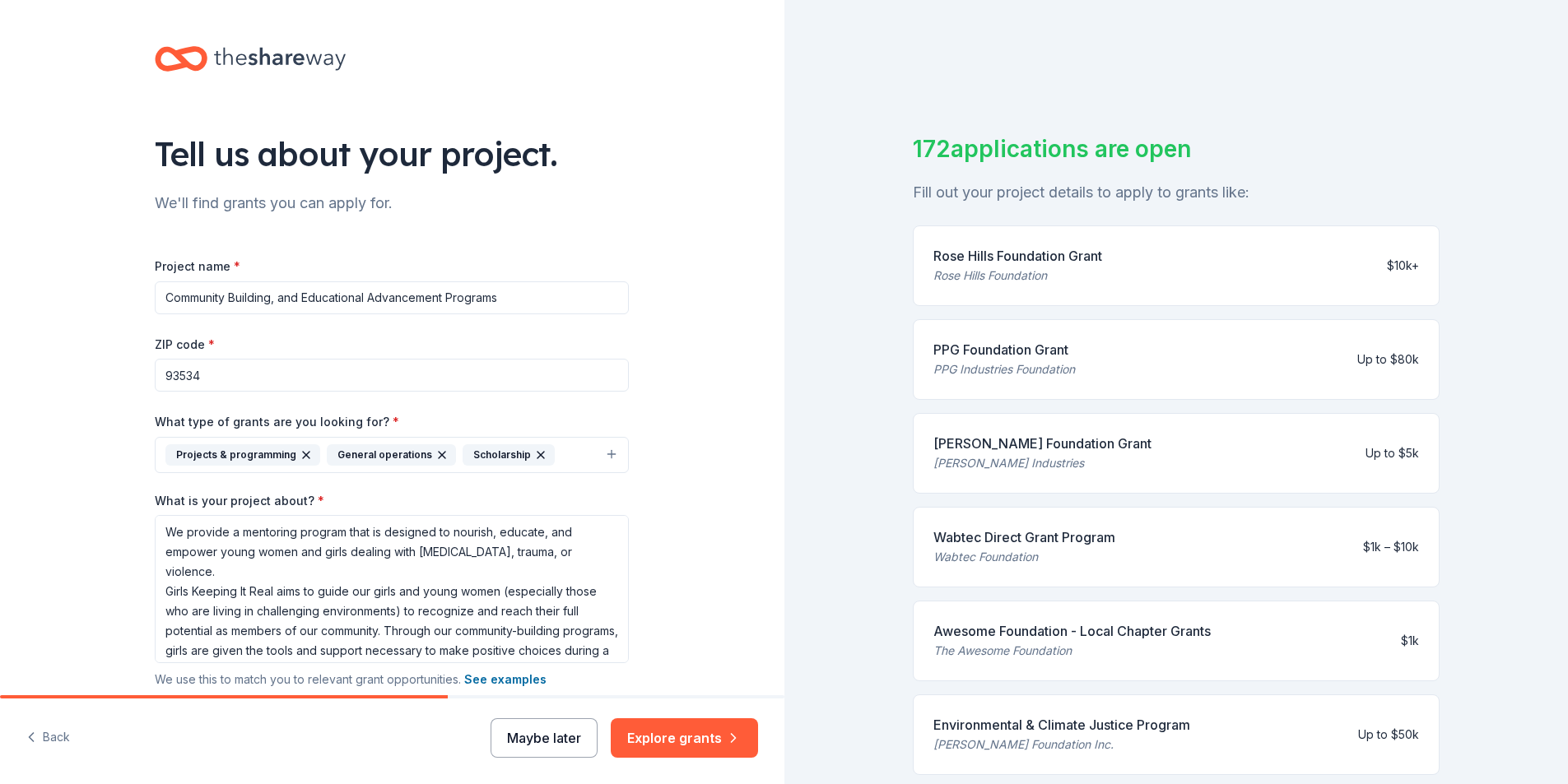
click at [563, 738] on button "Maybe later" at bounding box center [543, 737] width 107 height 39
click at [49, 736] on button "Back" at bounding box center [48, 738] width 44 height 35
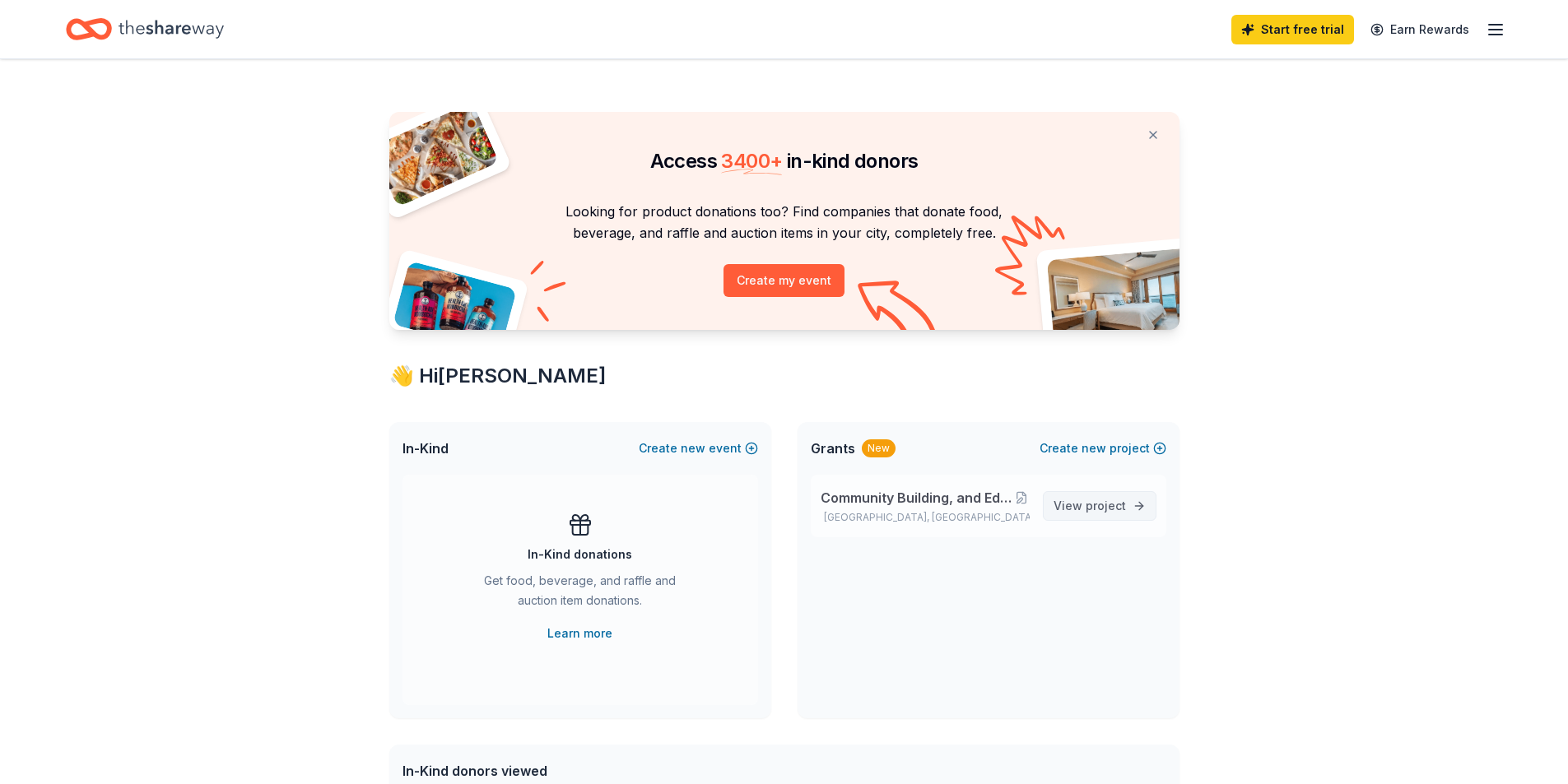
click at [1100, 513] on span "View project" at bounding box center [1089, 507] width 72 height 20
click at [575, 630] on link "Learn more" at bounding box center [580, 633] width 65 height 20
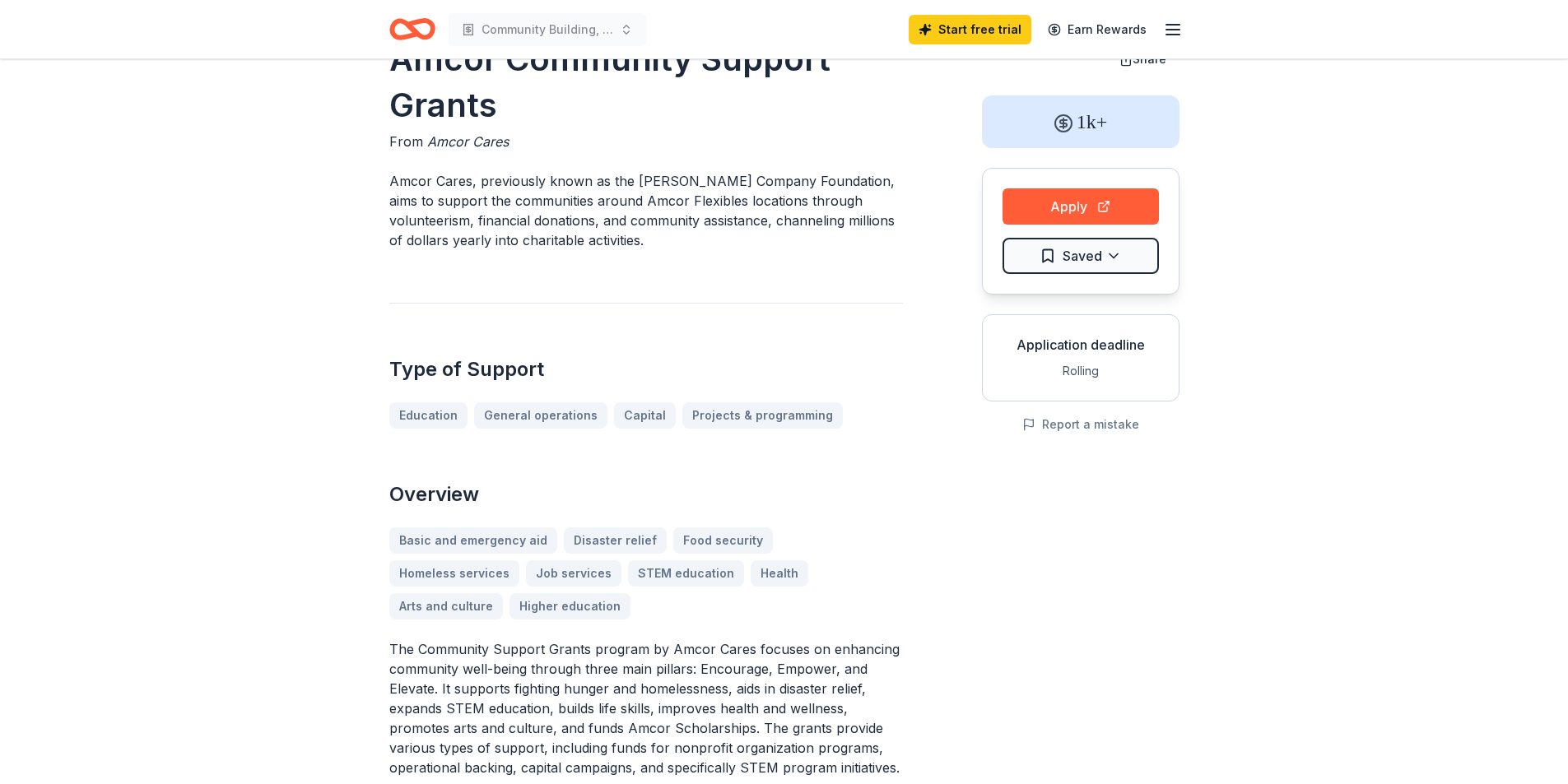
scroll to position [82, 0]
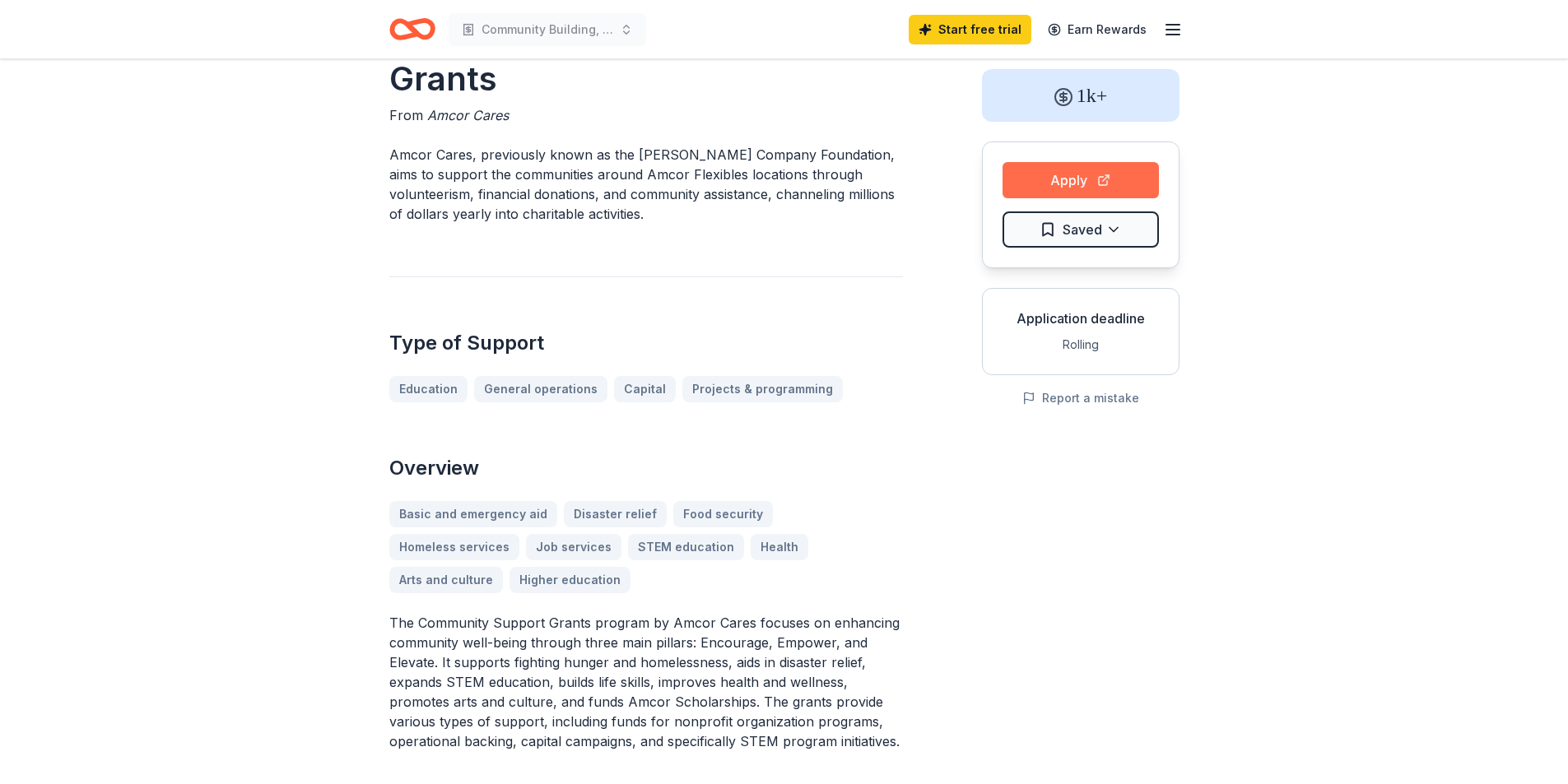
click at [1068, 172] on button "Apply" at bounding box center [1080, 181] width 156 height 37
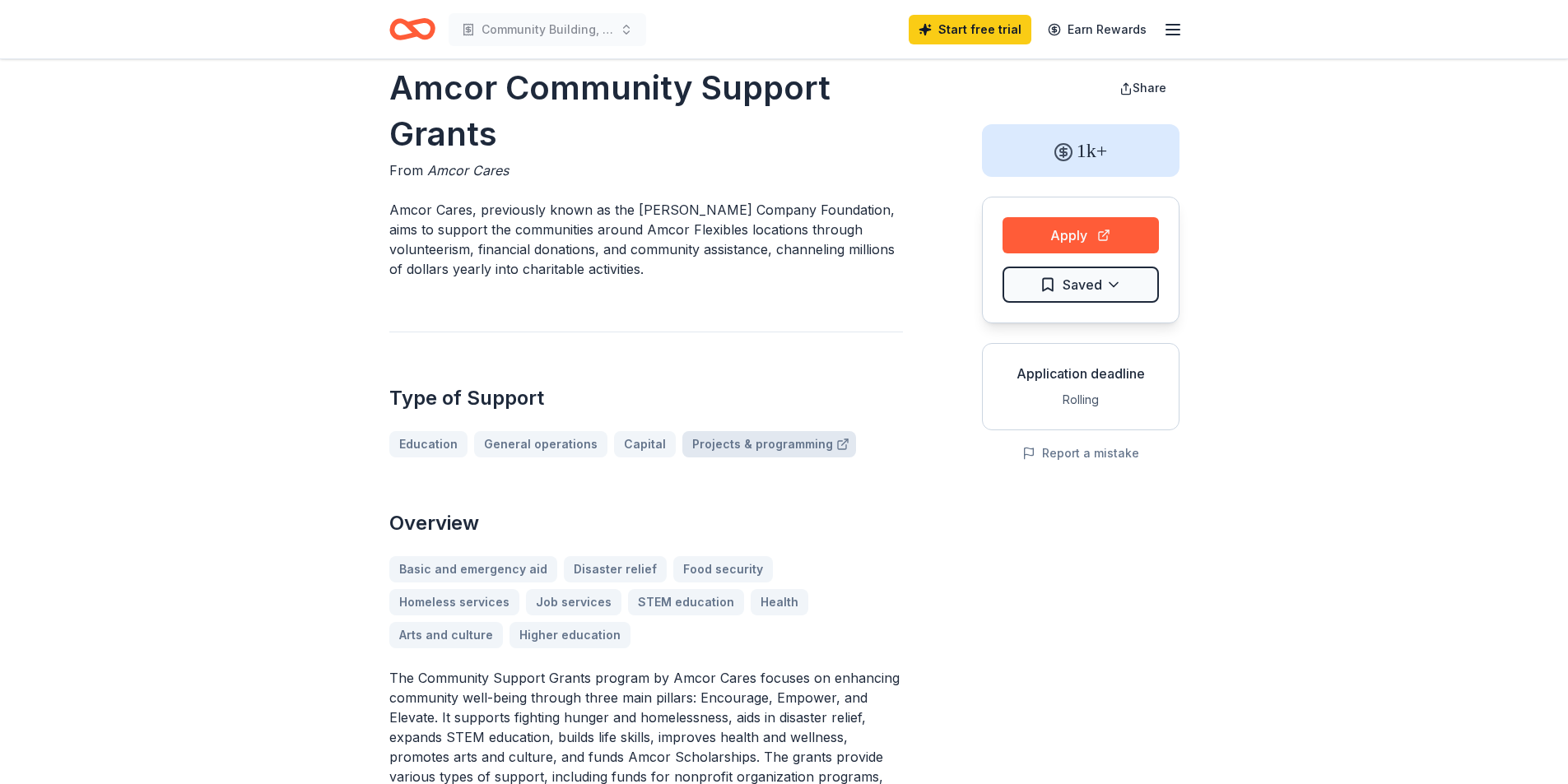
scroll to position [0, 0]
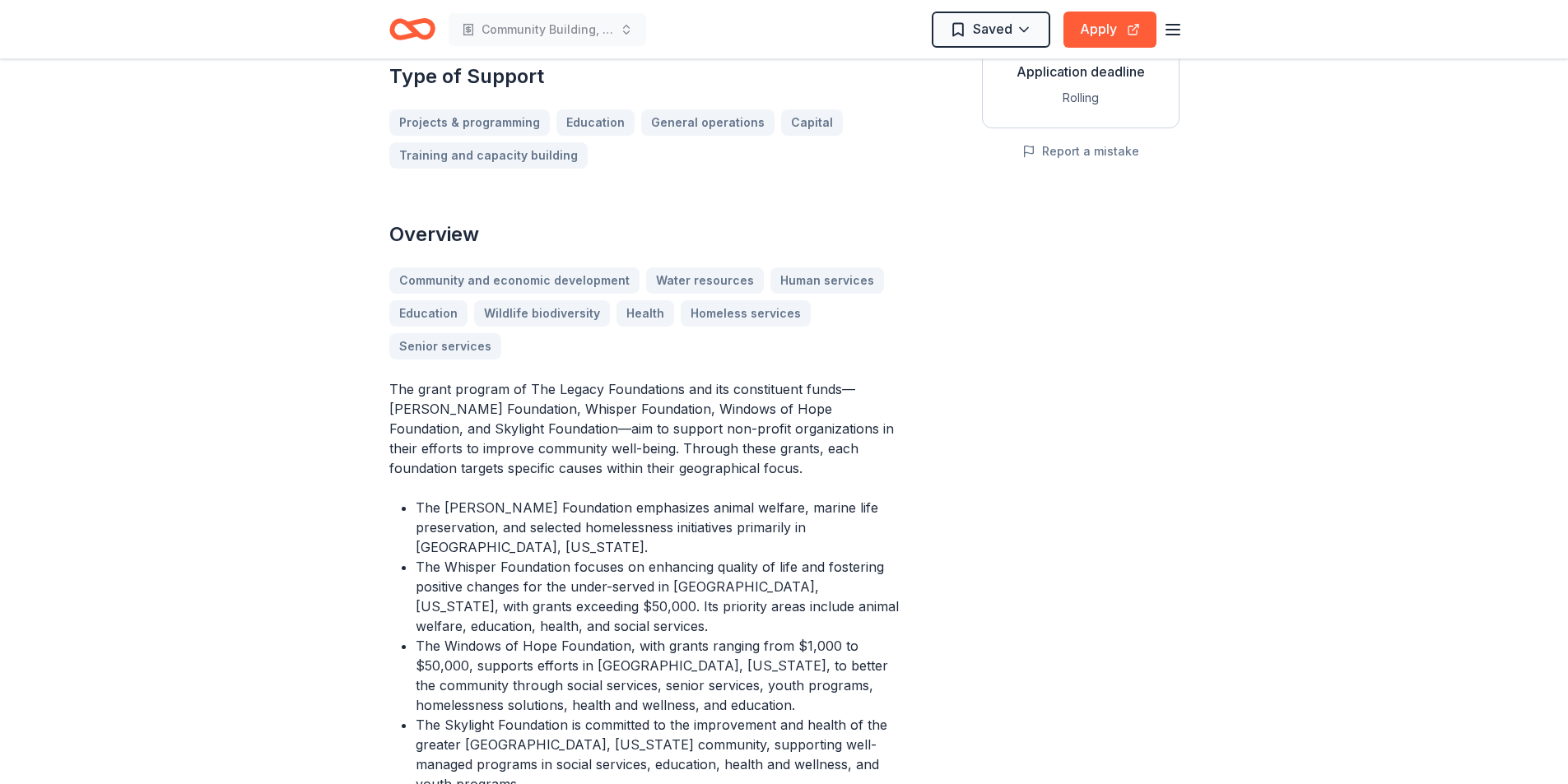
scroll to position [412, 0]
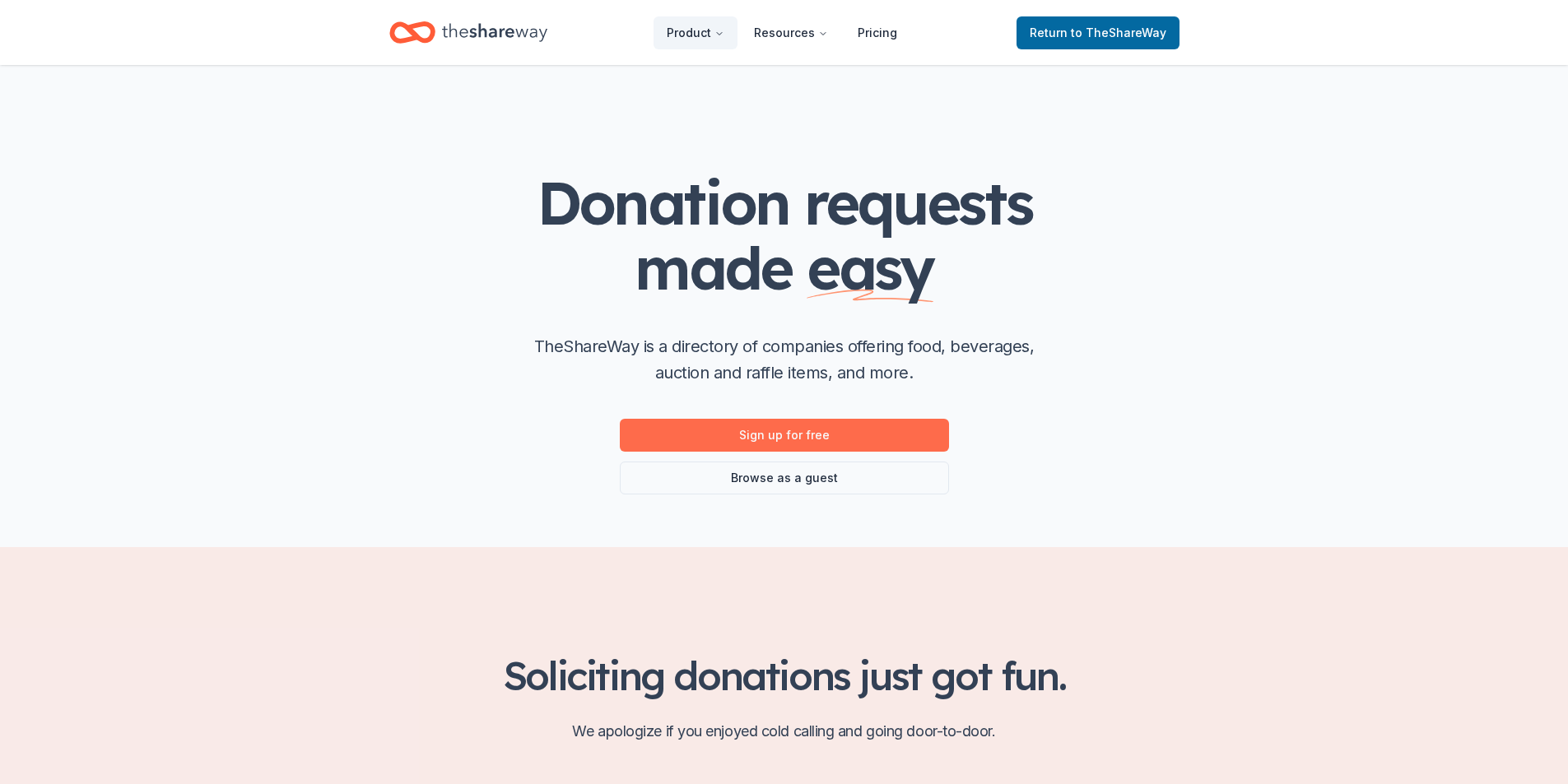
click at [789, 436] on link "Sign up for free" at bounding box center [784, 435] width 330 height 33
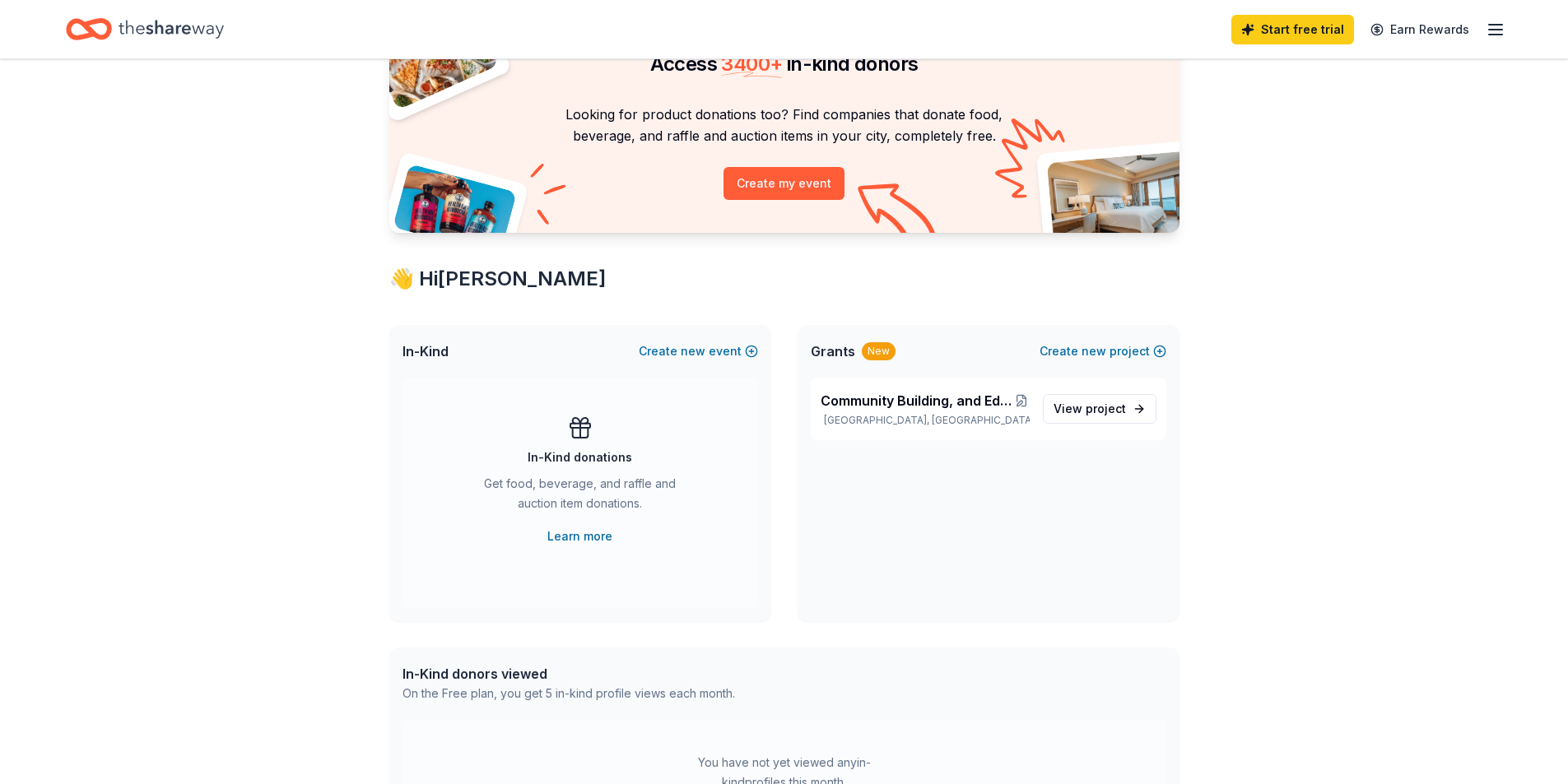
scroll to position [82, 0]
